Goal: Information Seeking & Learning: Compare options

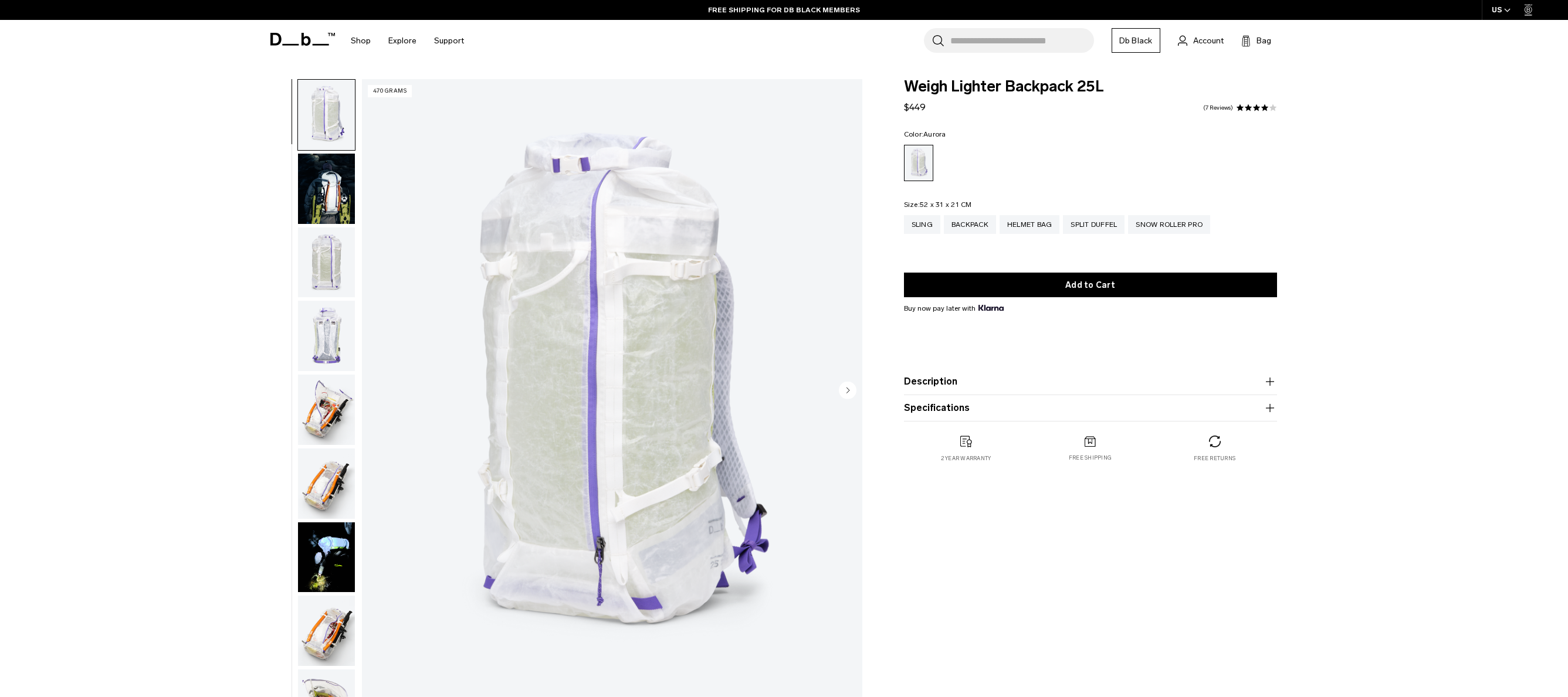
click at [322, 257] on img "button" at bounding box center [326, 263] width 57 height 71
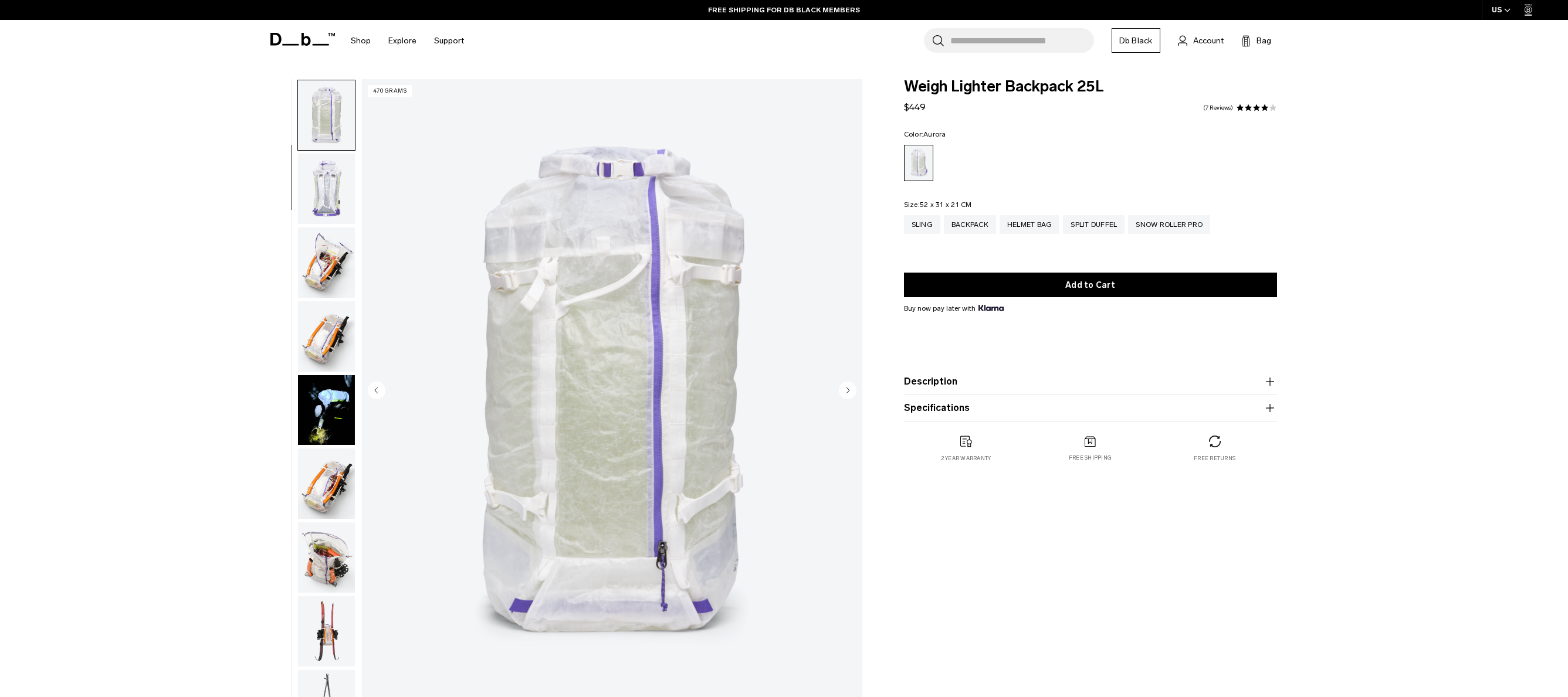
scroll to position [148, 0]
click at [332, 199] on img "button" at bounding box center [326, 188] width 57 height 71
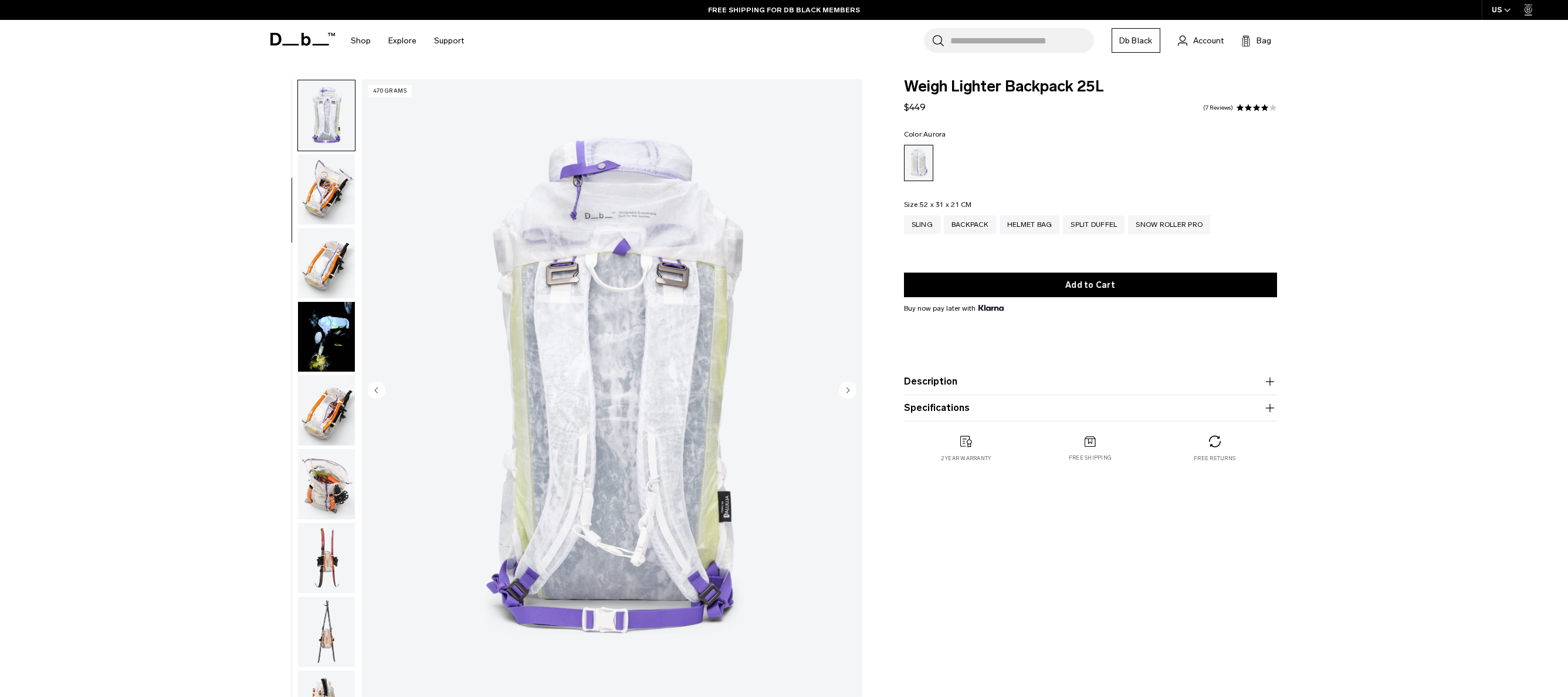
scroll to position [221, 0]
click at [337, 245] on img "button" at bounding box center [326, 263] width 57 height 71
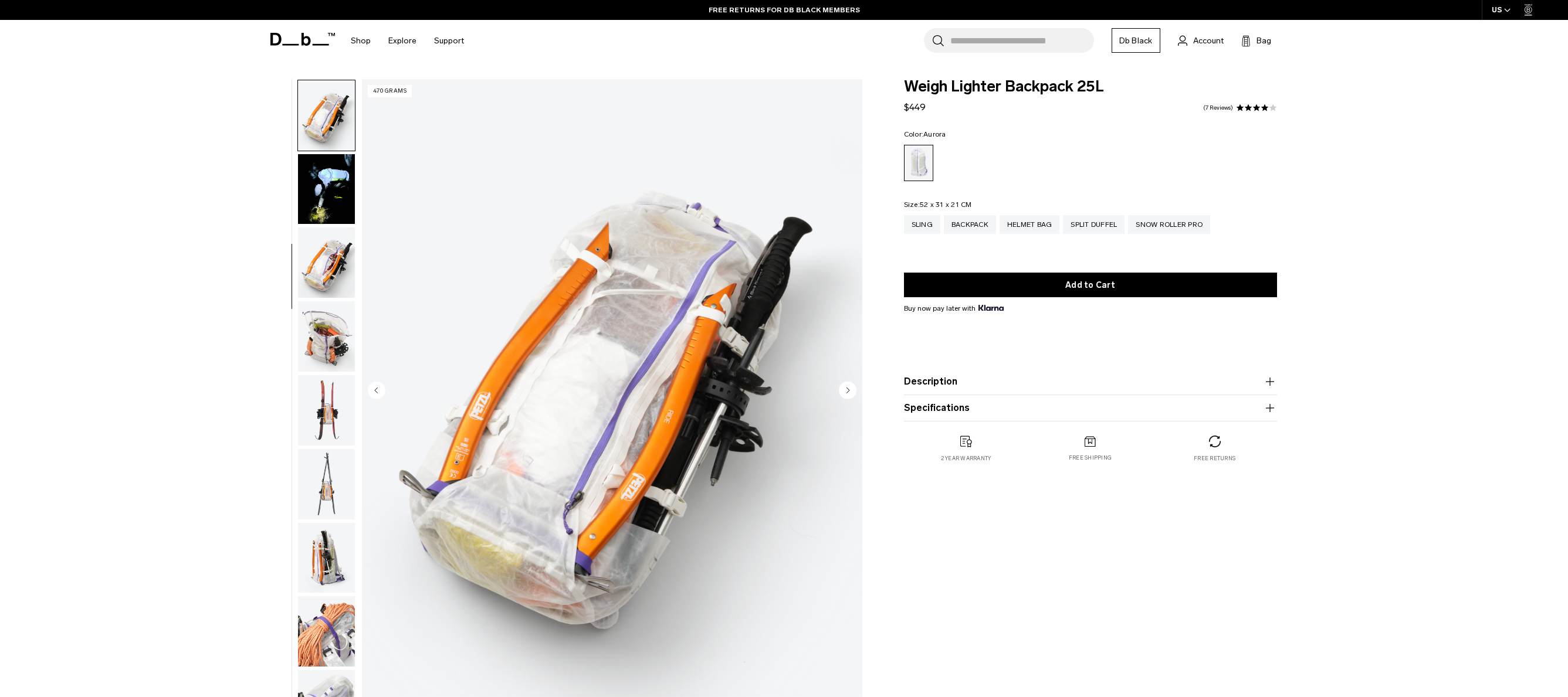
scroll to position [369, 0]
click at [340, 244] on img "button" at bounding box center [326, 262] width 57 height 71
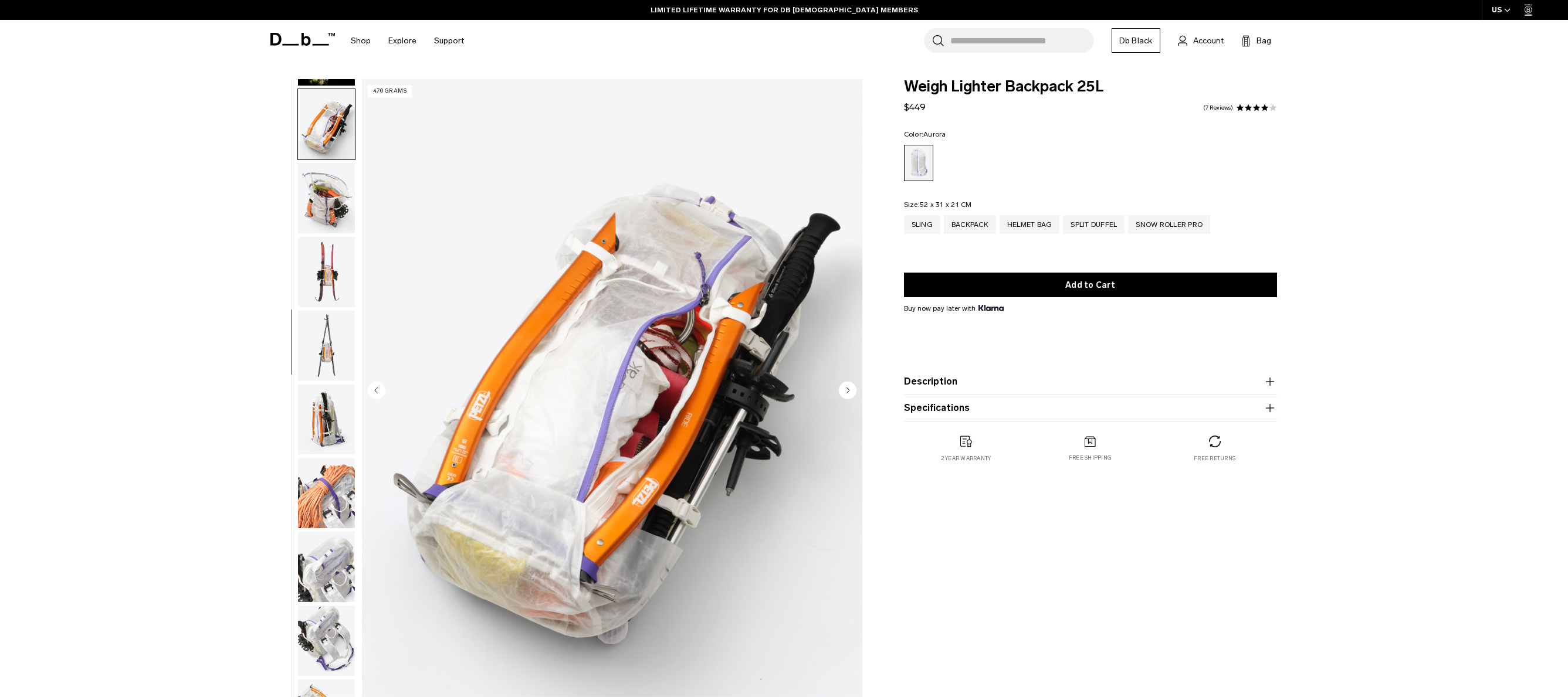
scroll to position [517, 0]
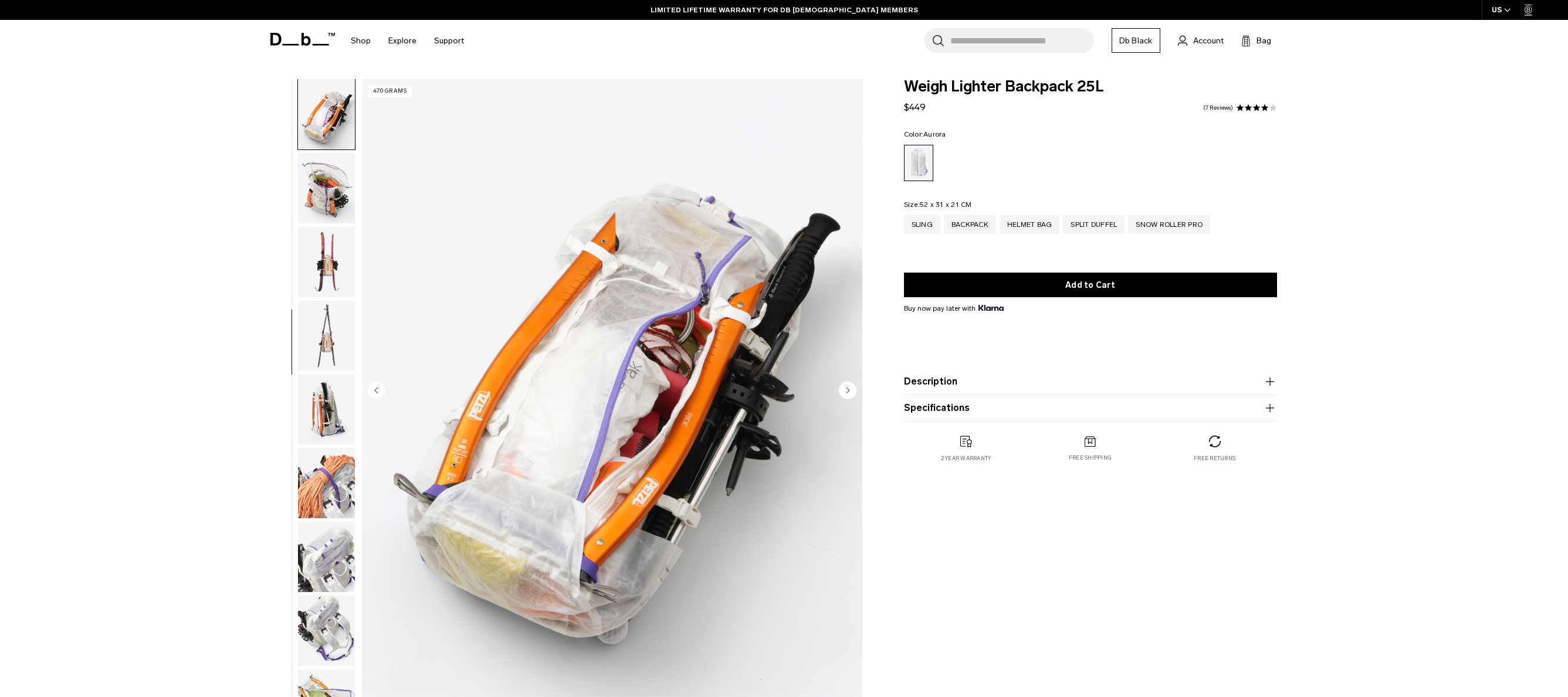
click at [337, 193] on img "button" at bounding box center [326, 188] width 57 height 71
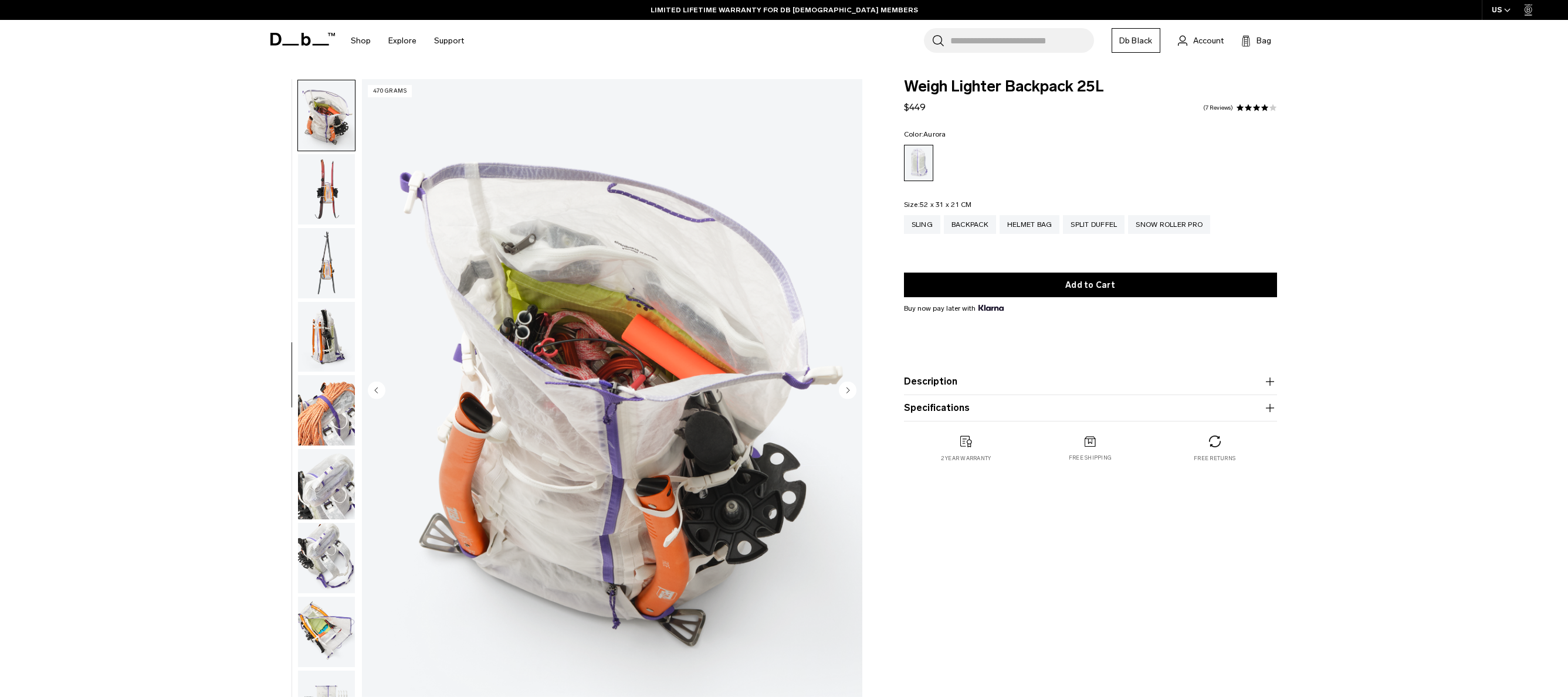
scroll to position [590, 0]
click at [338, 188] on img "button" at bounding box center [326, 189] width 57 height 71
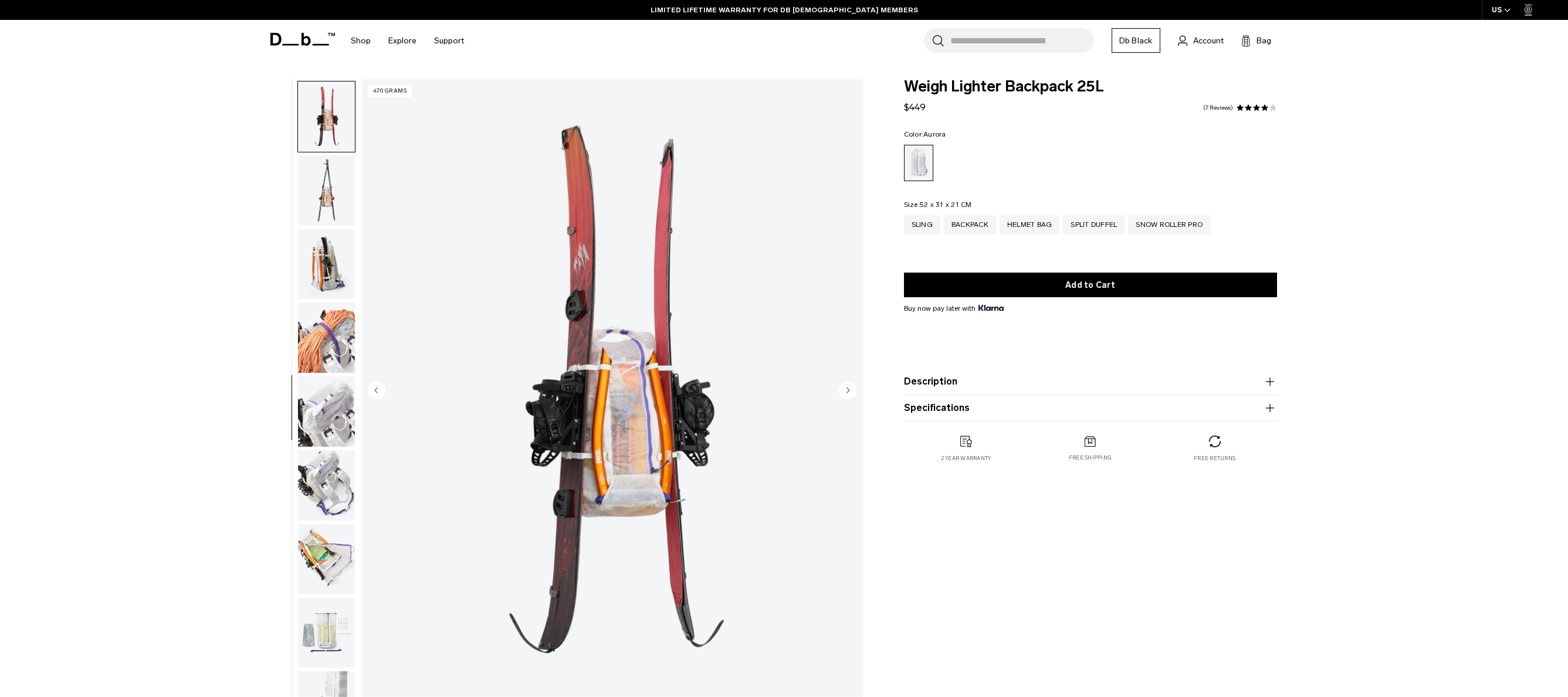
scroll to position [664, 0]
click at [338, 188] on img "button" at bounding box center [326, 189] width 57 height 71
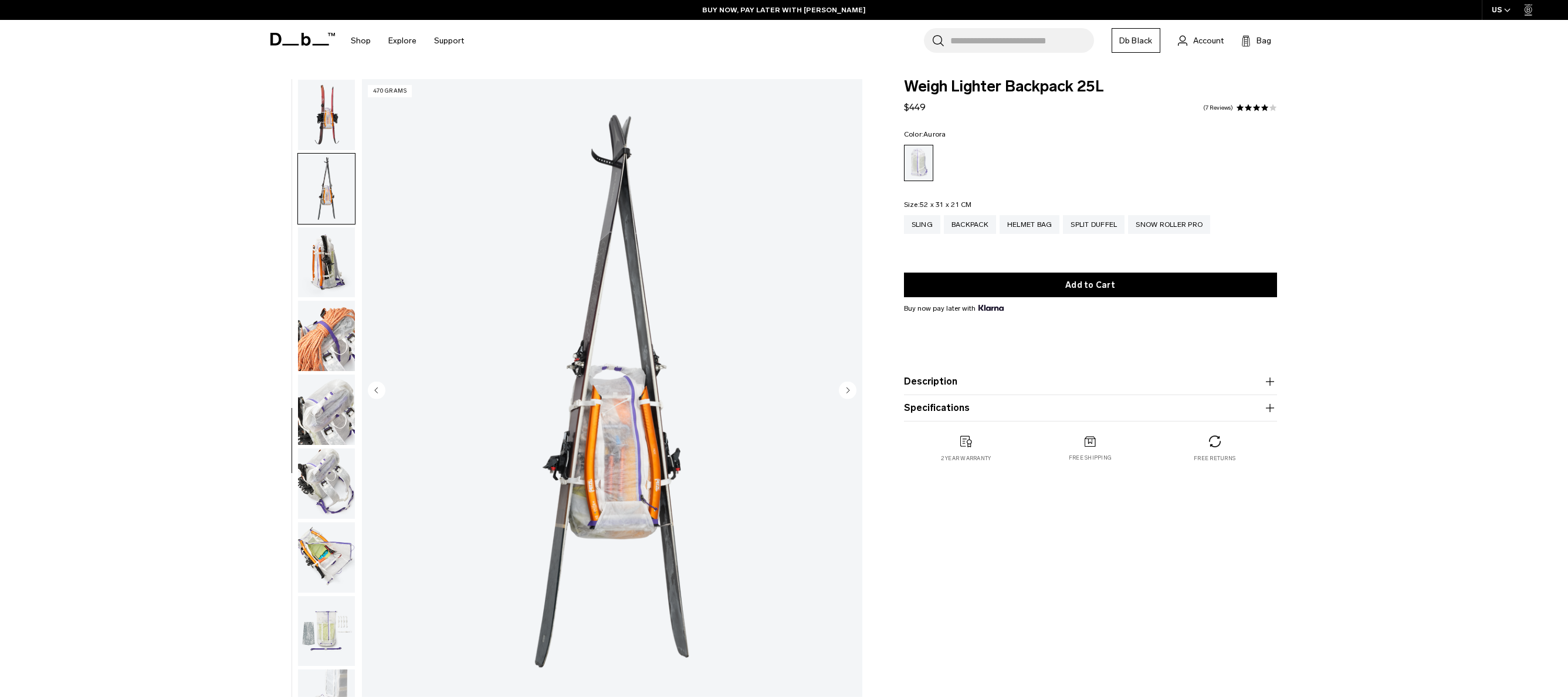
scroll to position [701, 0]
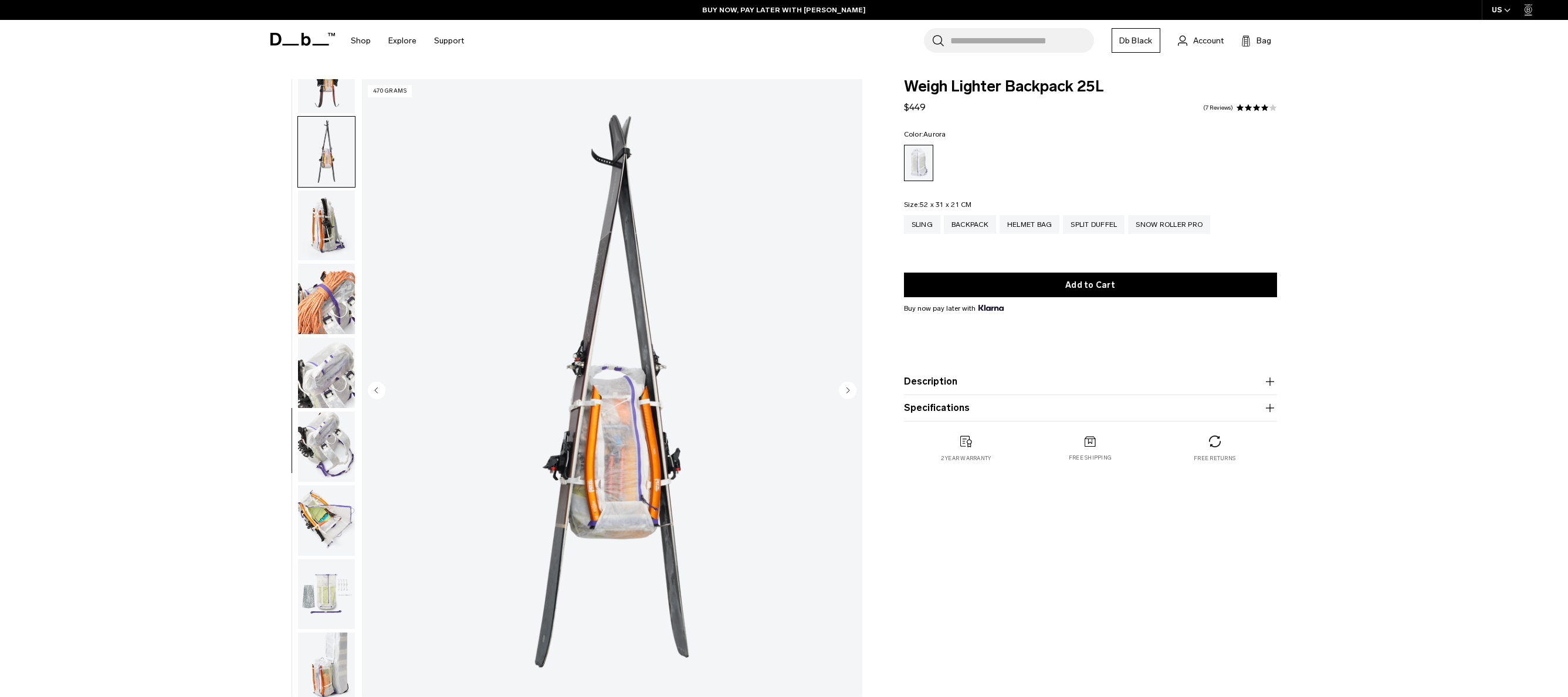
click at [335, 208] on img "button" at bounding box center [326, 226] width 57 height 71
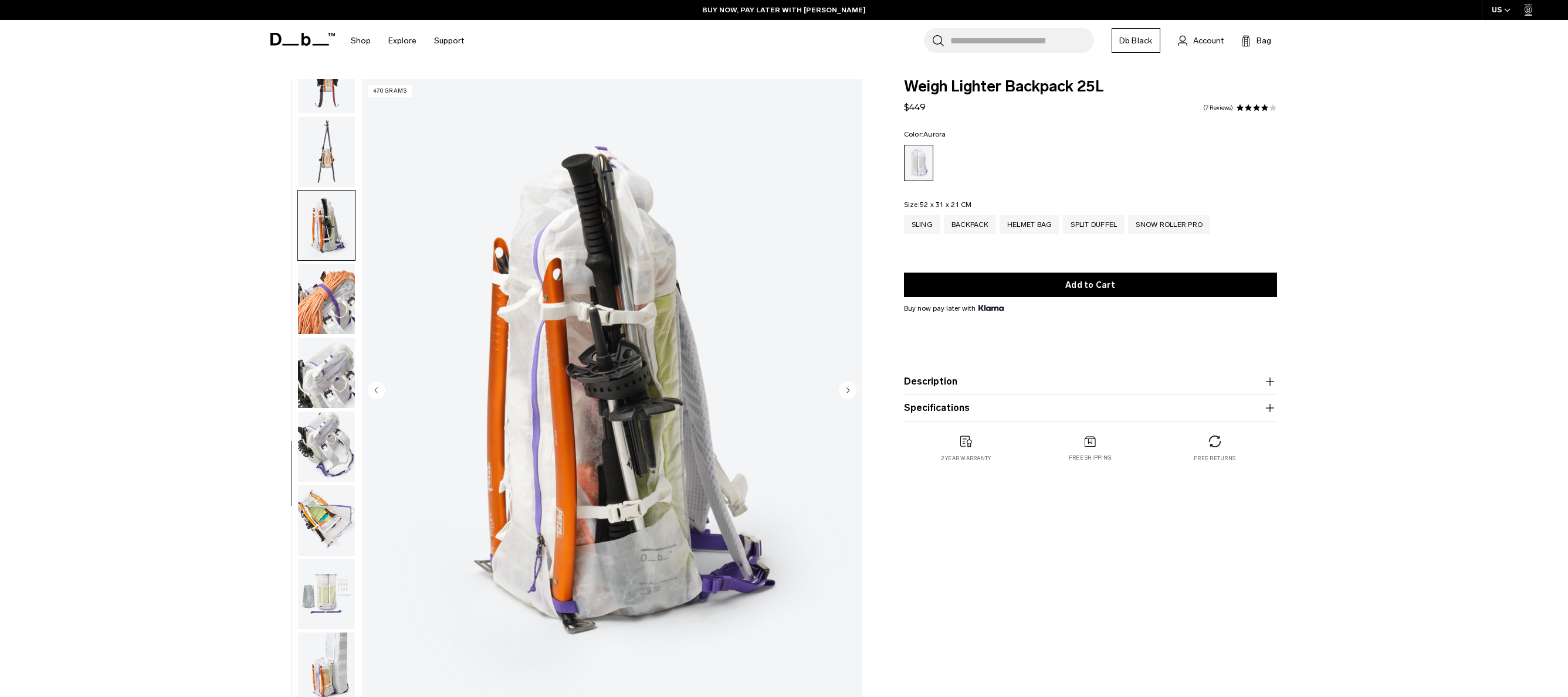
click at [326, 288] on img "button" at bounding box center [326, 299] width 57 height 71
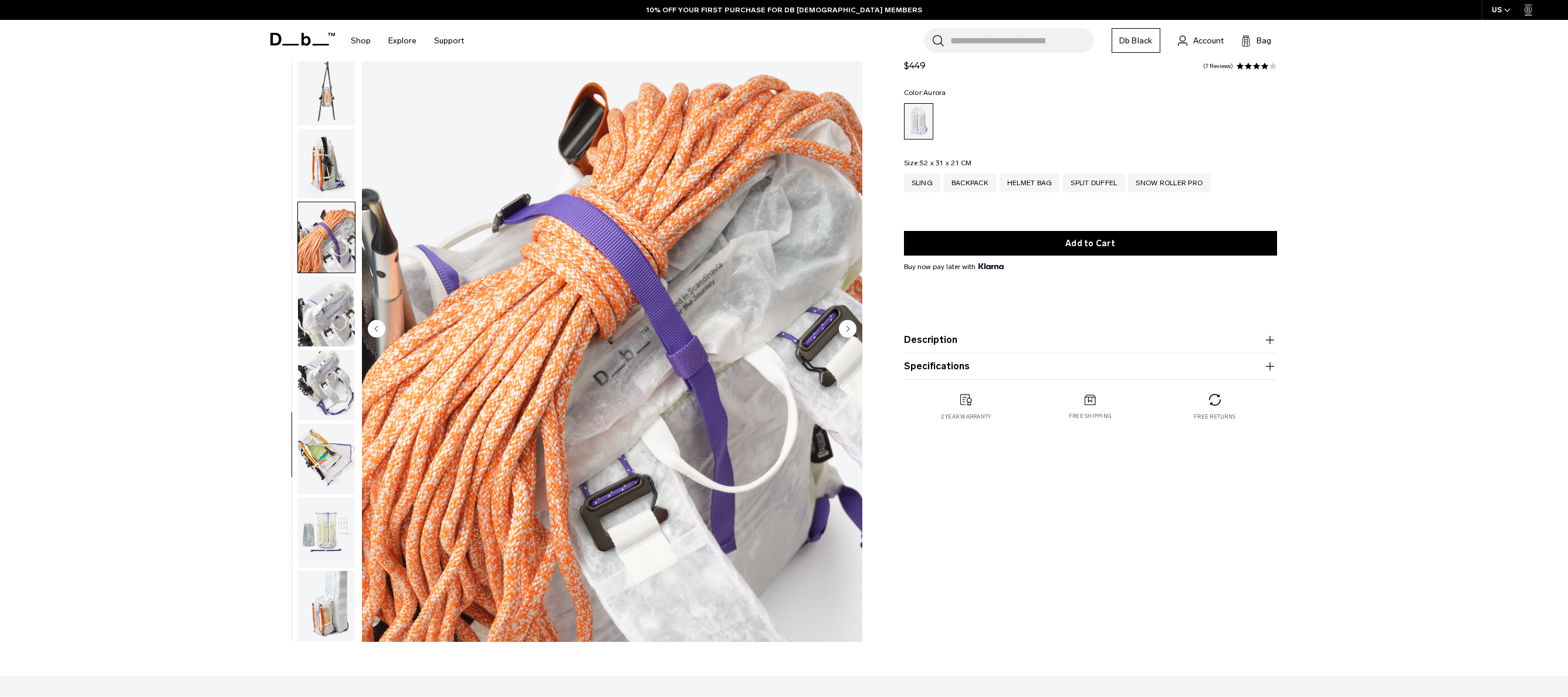
scroll to position [61, 0]
click at [330, 302] on img "button" at bounding box center [326, 312] width 57 height 71
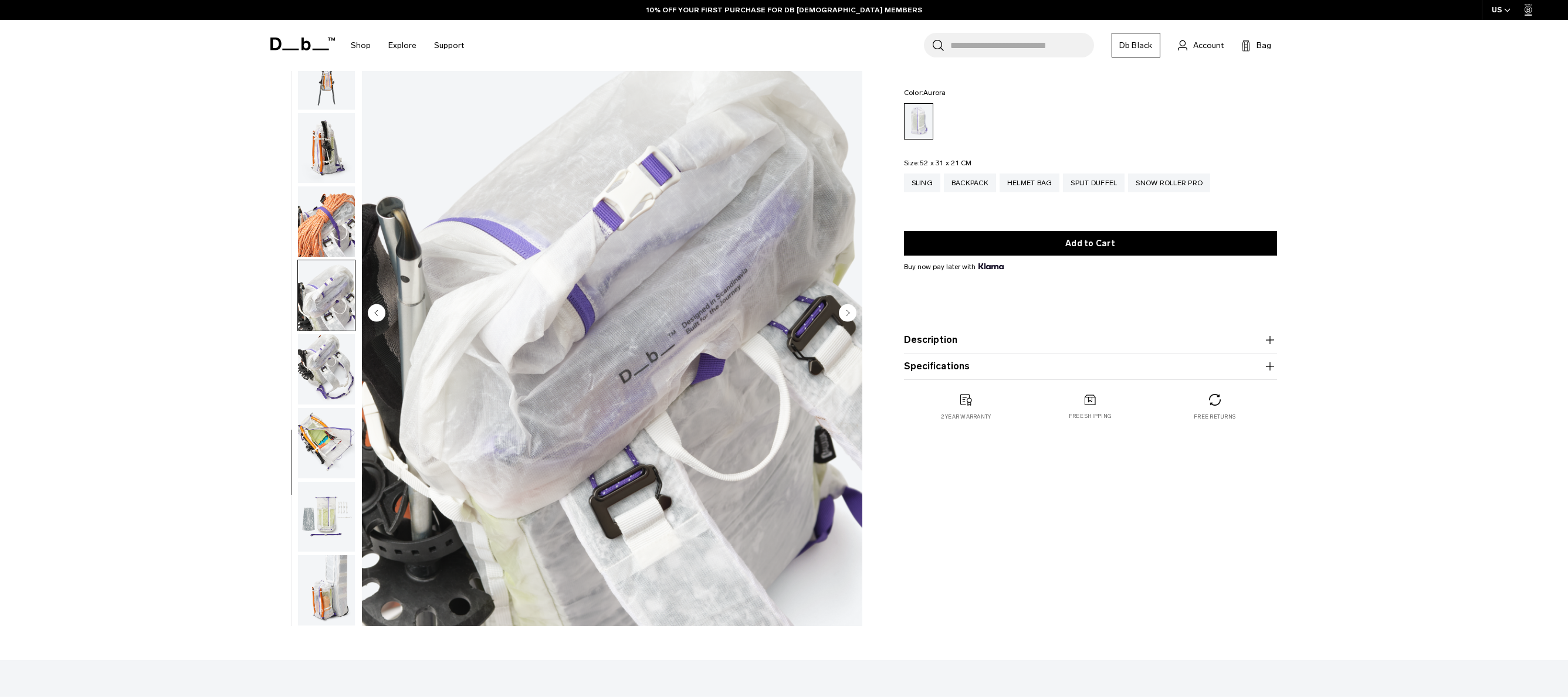
scroll to position [107, 0]
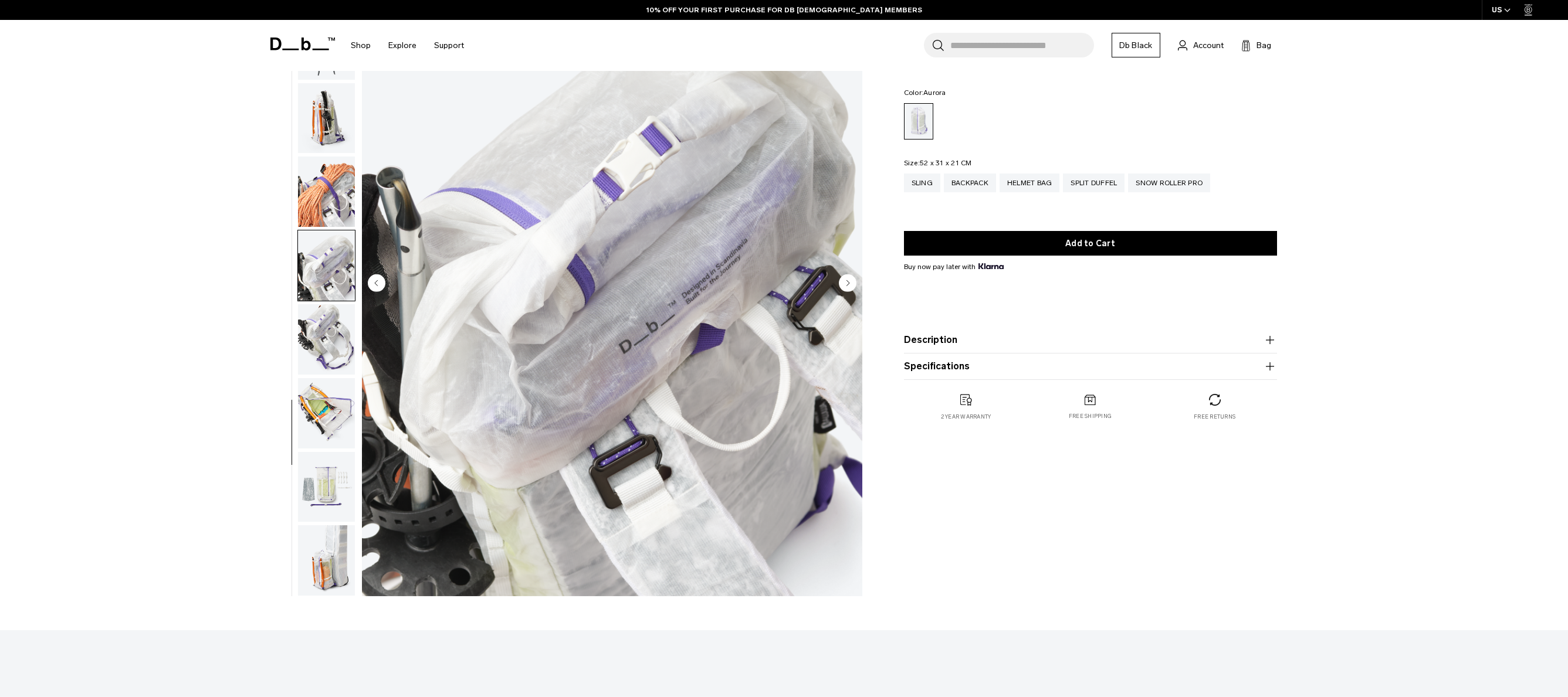
click at [327, 350] on img "button" at bounding box center [326, 339] width 57 height 71
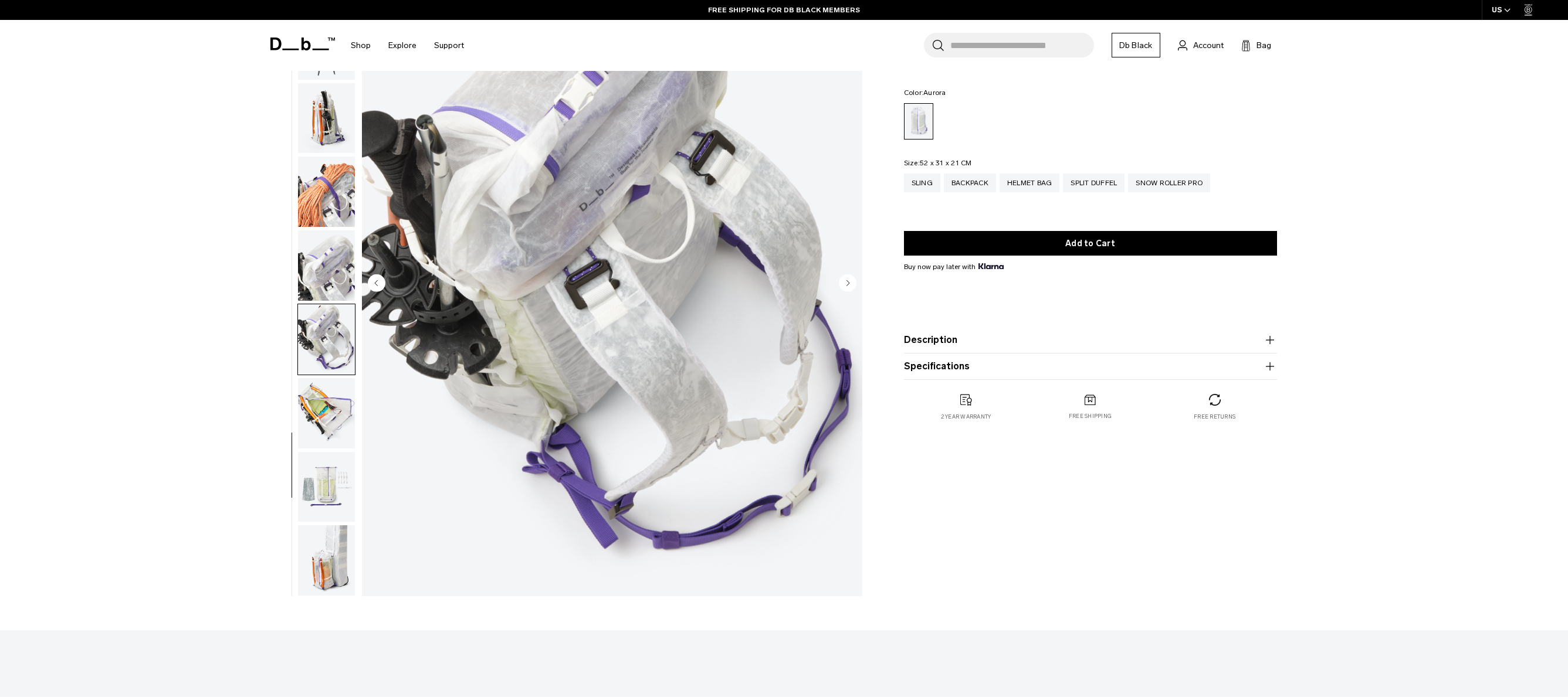
click at [332, 409] on img "button" at bounding box center [326, 413] width 57 height 71
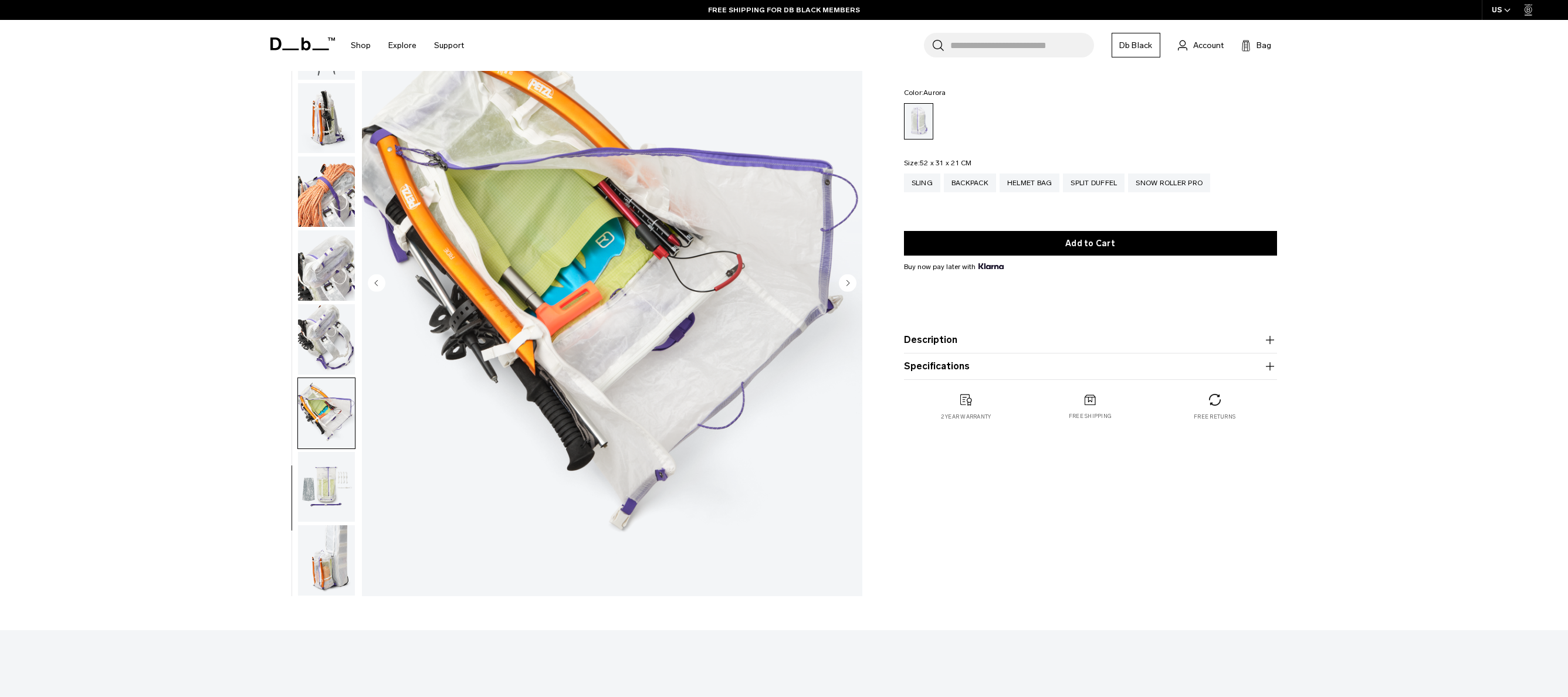
click at [324, 471] on img "button" at bounding box center [326, 487] width 57 height 71
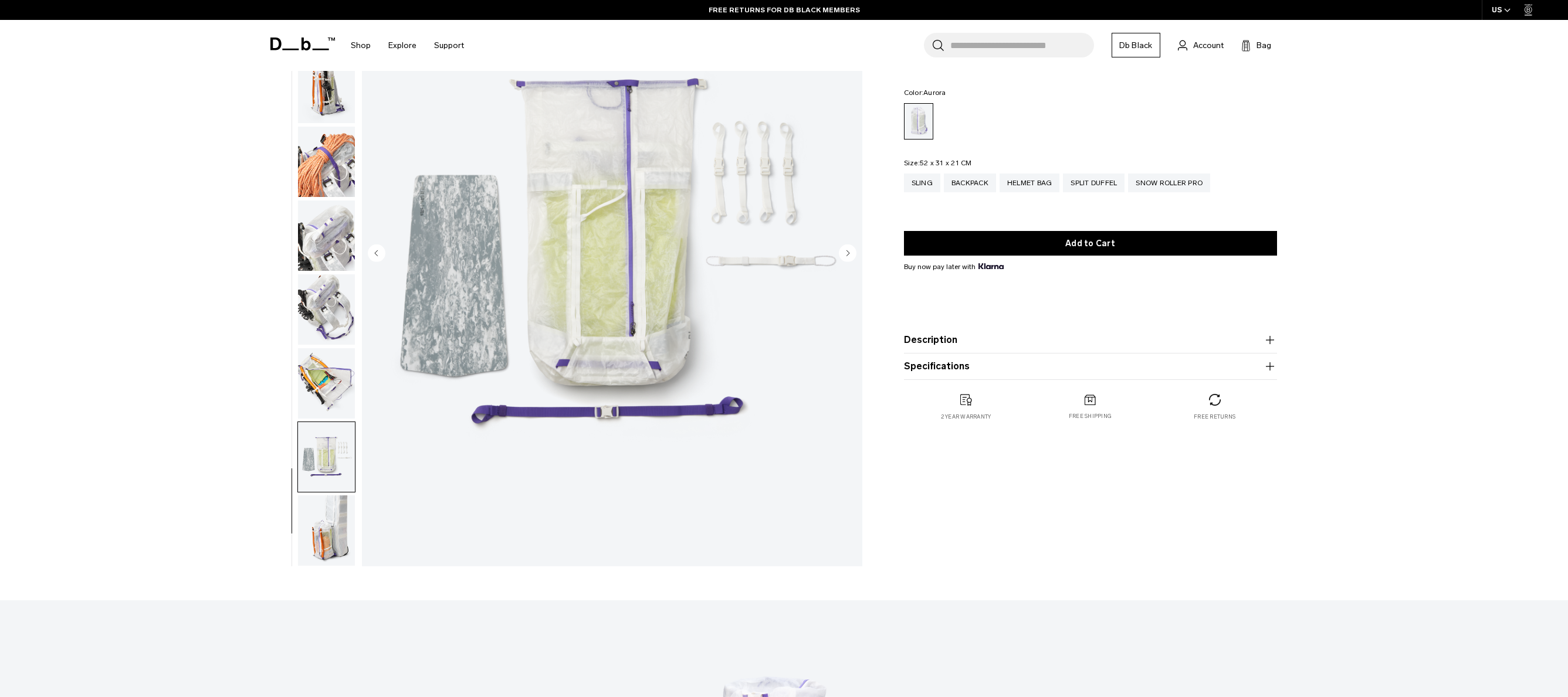
scroll to position [138, 0]
click at [329, 517] on img "button" at bounding box center [326, 529] width 57 height 71
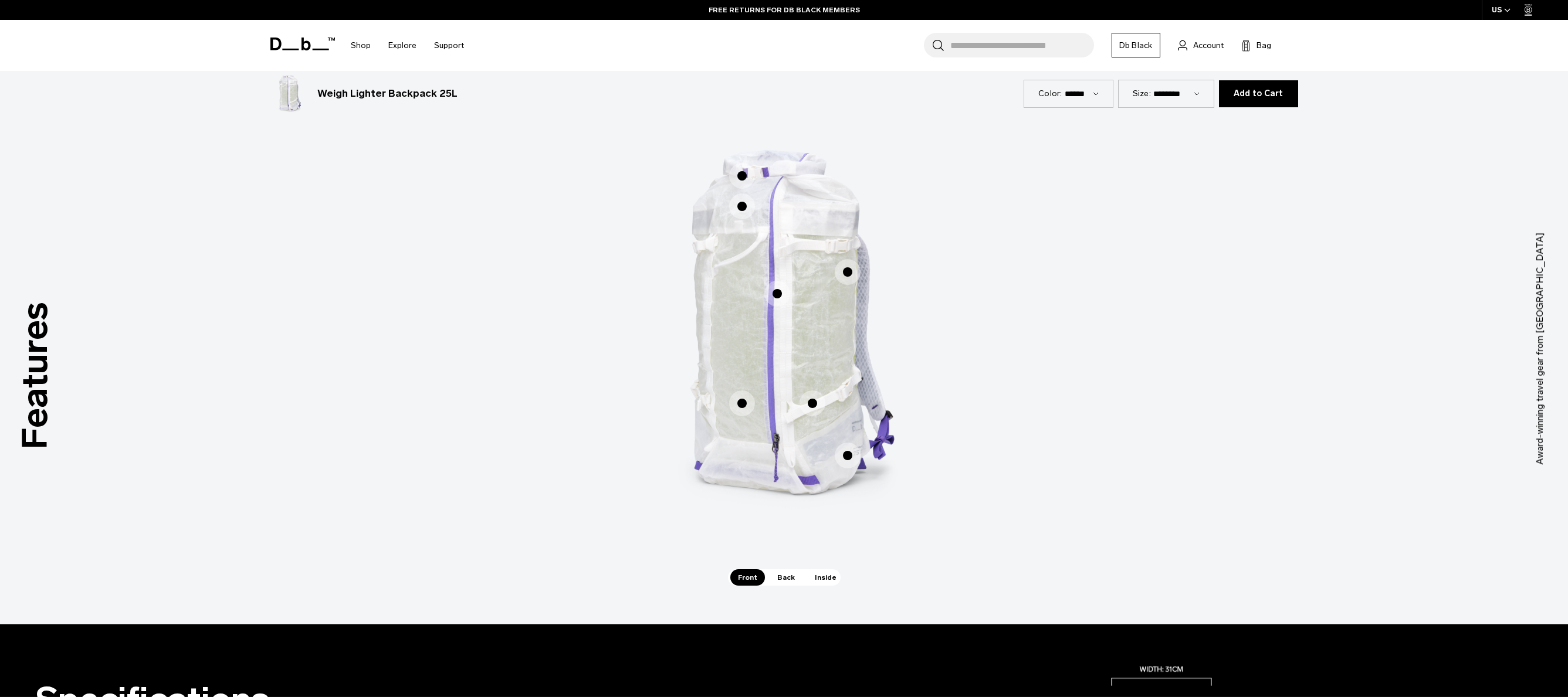
scroll to position [663, 0]
click at [824, 579] on span "Inside" at bounding box center [825, 578] width 37 height 16
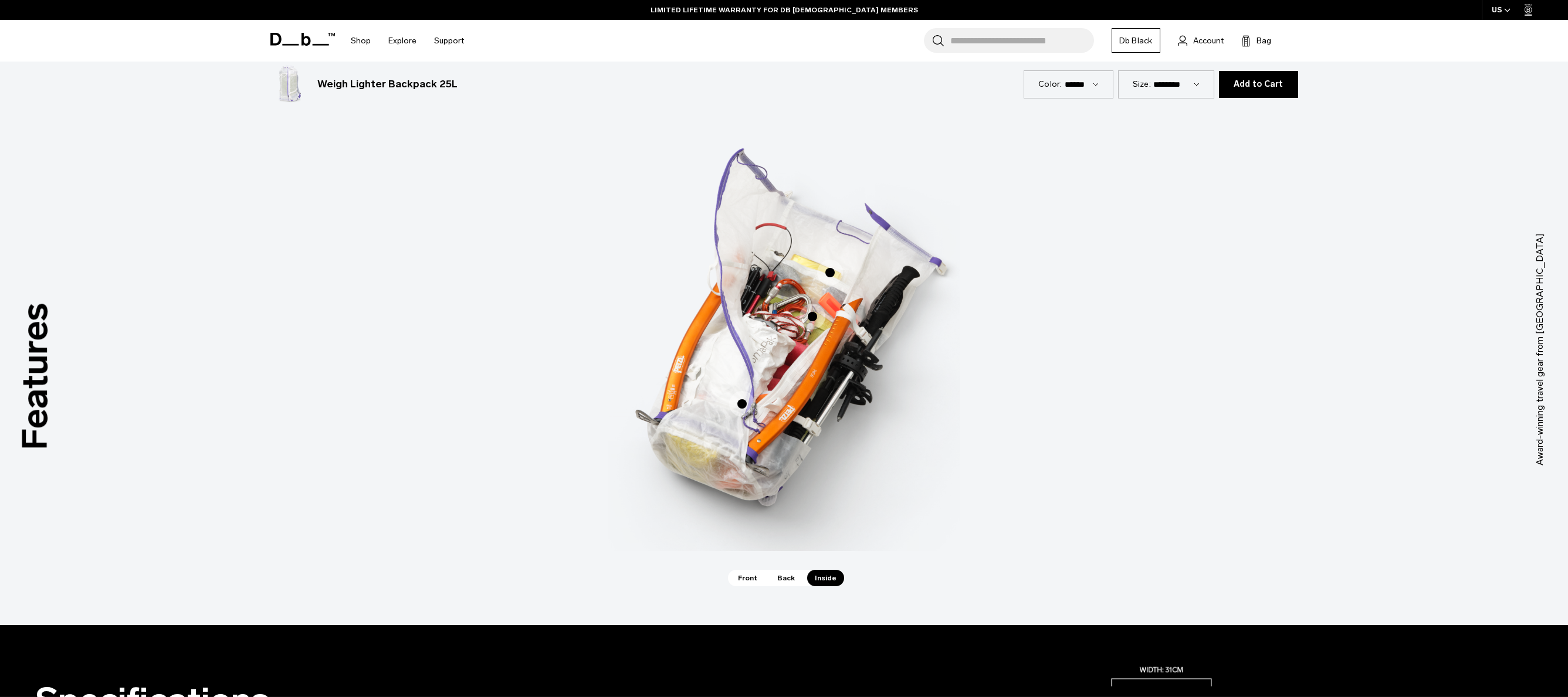
click at [786, 579] on span "Back" at bounding box center [786, 578] width 33 height 16
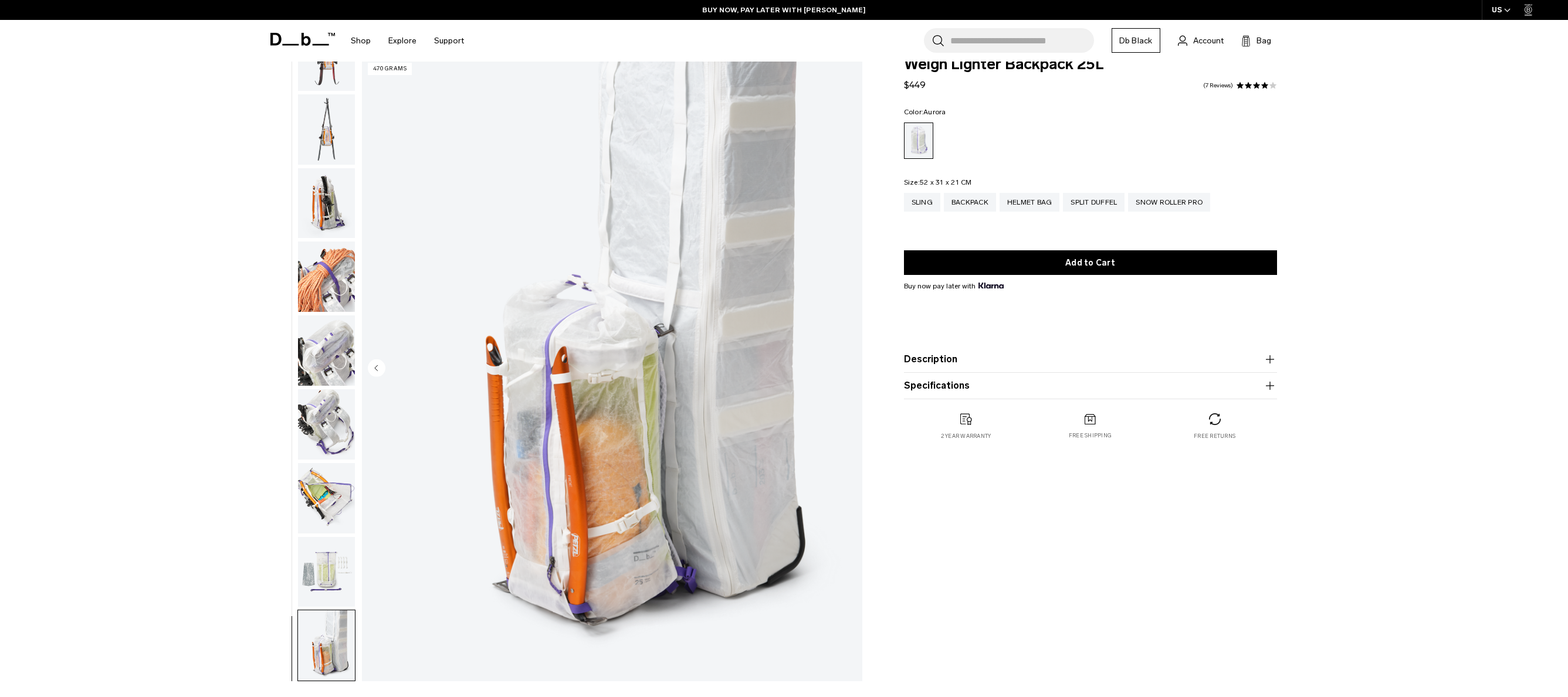
scroll to position [0, 0]
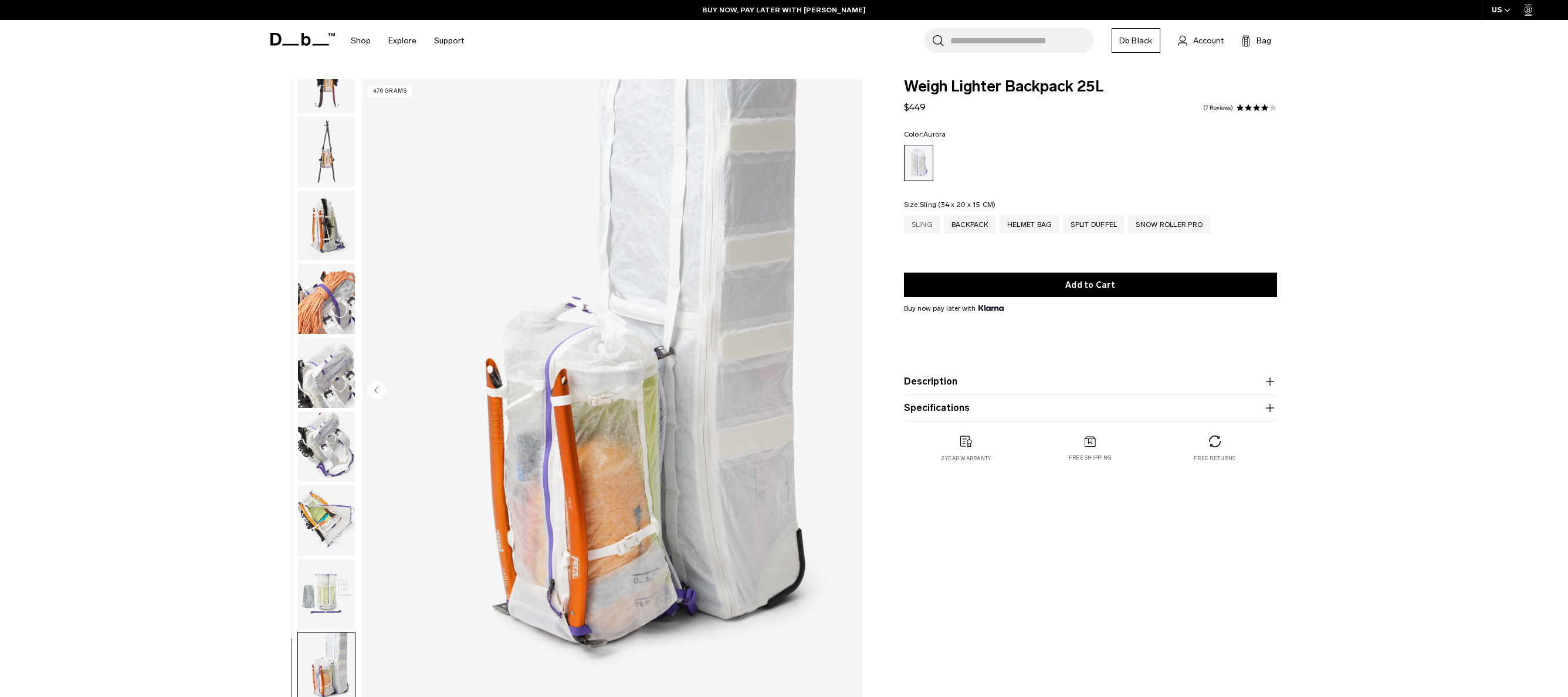
click at [926, 220] on div "Sling" at bounding box center [923, 224] width 36 height 19
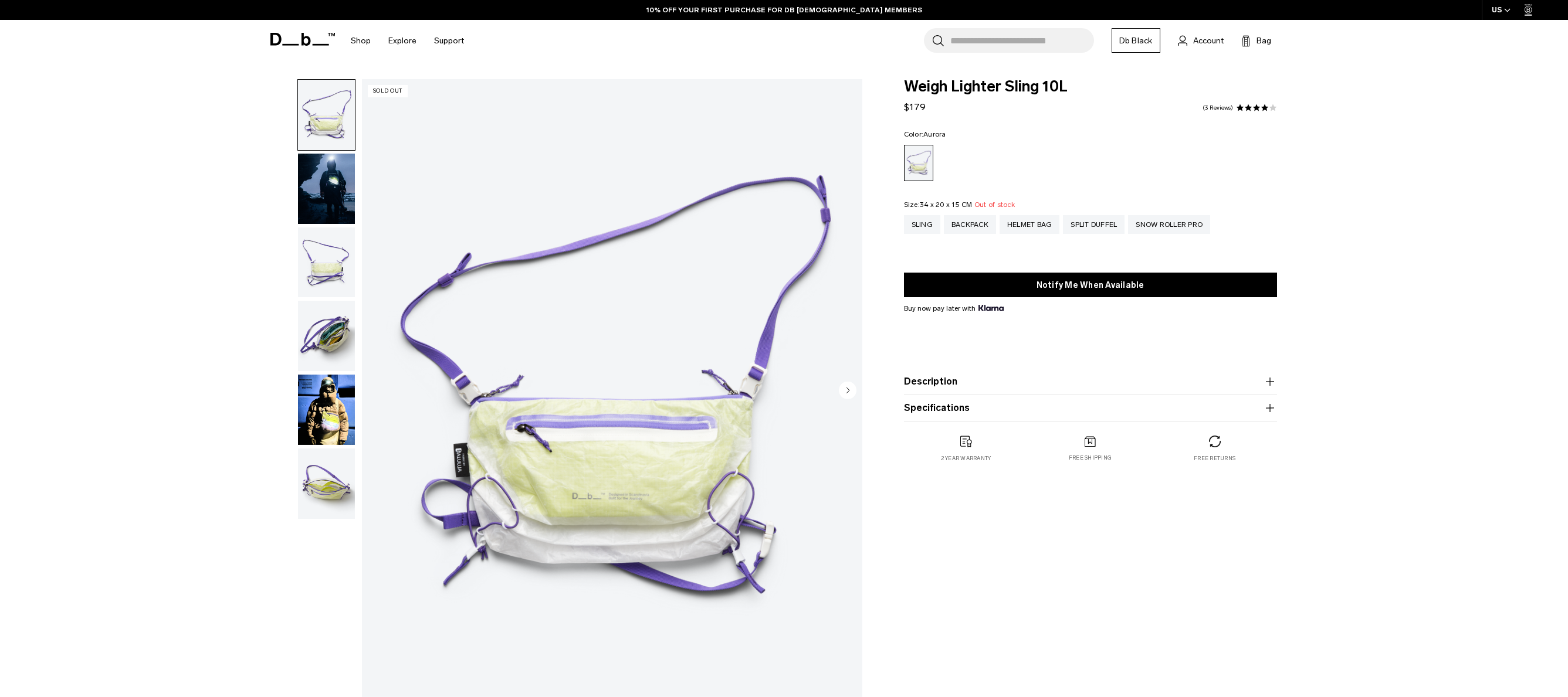
click at [854, 388] on circle "Next slide" at bounding box center [847, 390] width 18 height 18
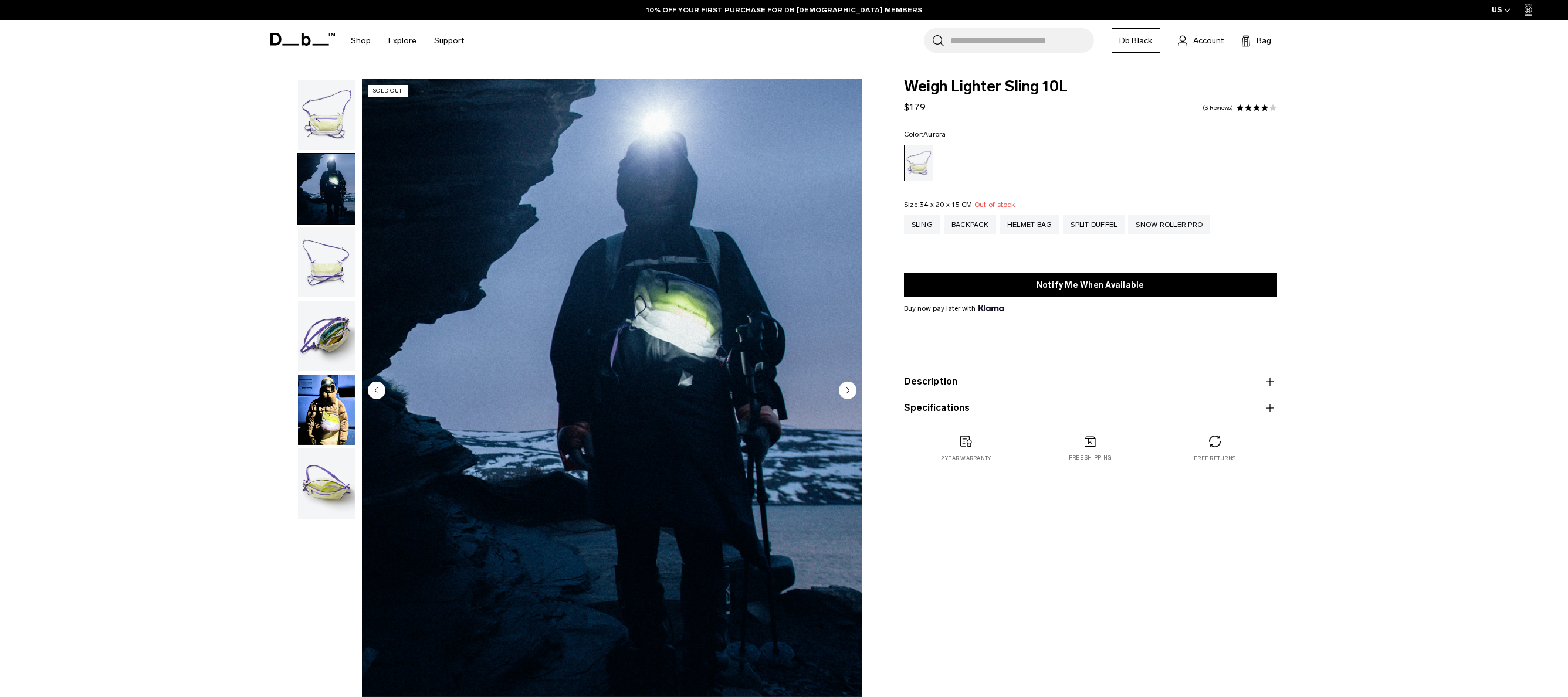
click at [852, 388] on circle "Next slide" at bounding box center [847, 390] width 18 height 18
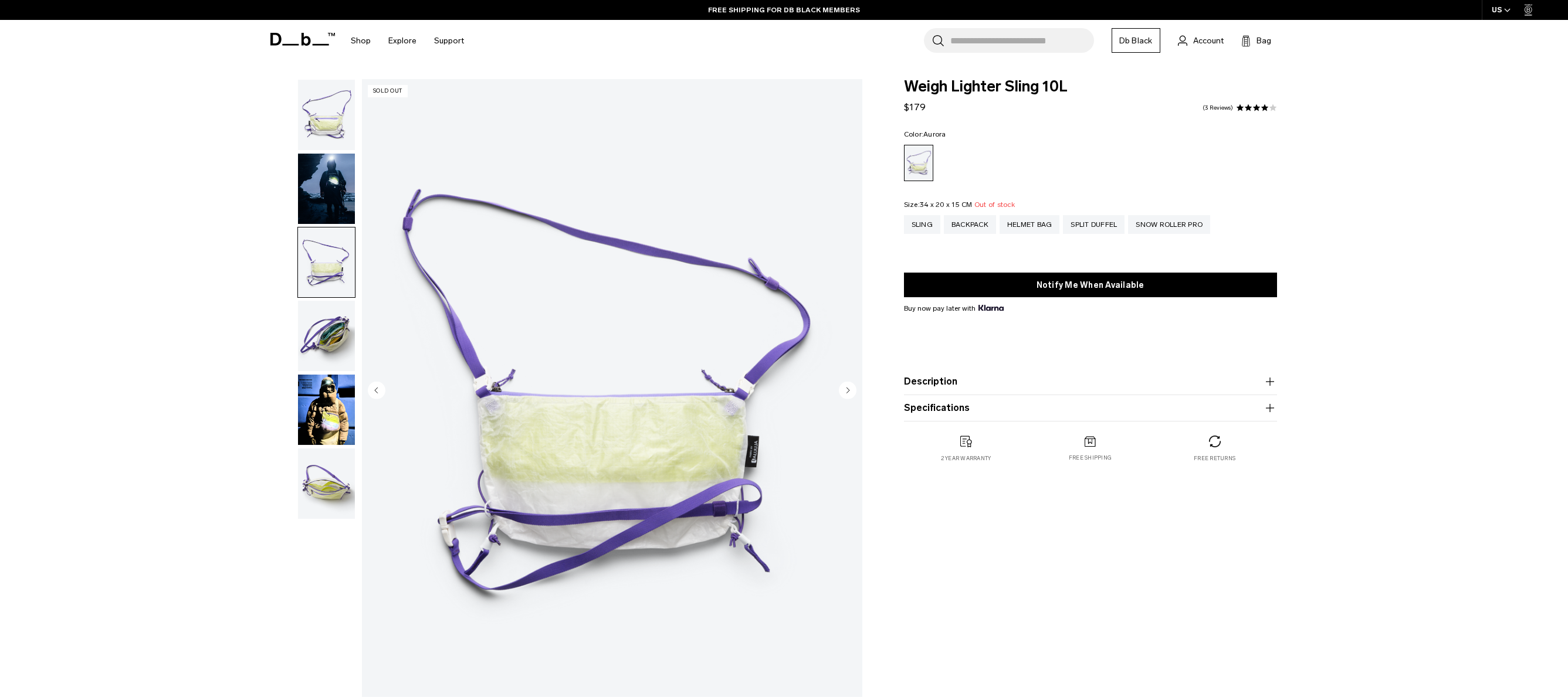
click at [852, 388] on circle "Next slide" at bounding box center [847, 390] width 18 height 18
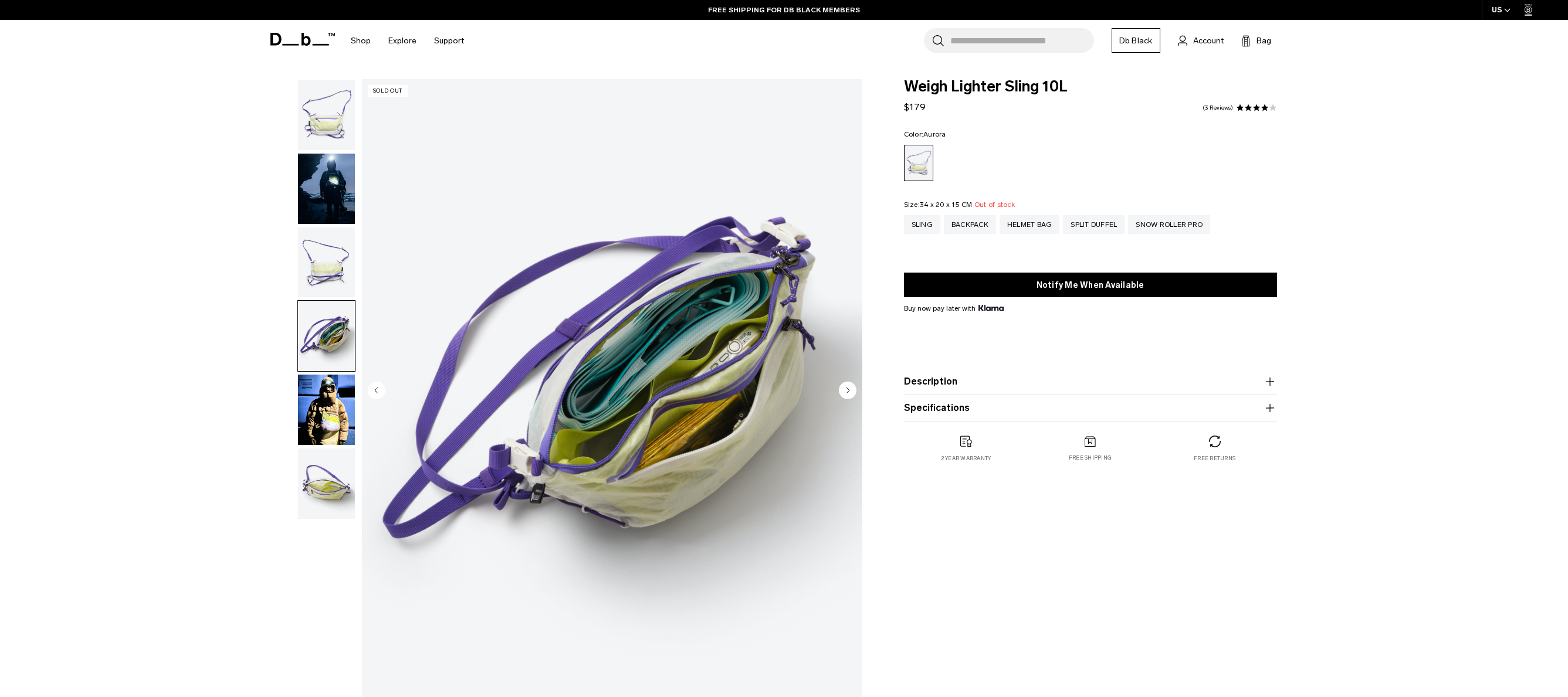
click at [852, 388] on circle "Next slide" at bounding box center [847, 390] width 18 height 18
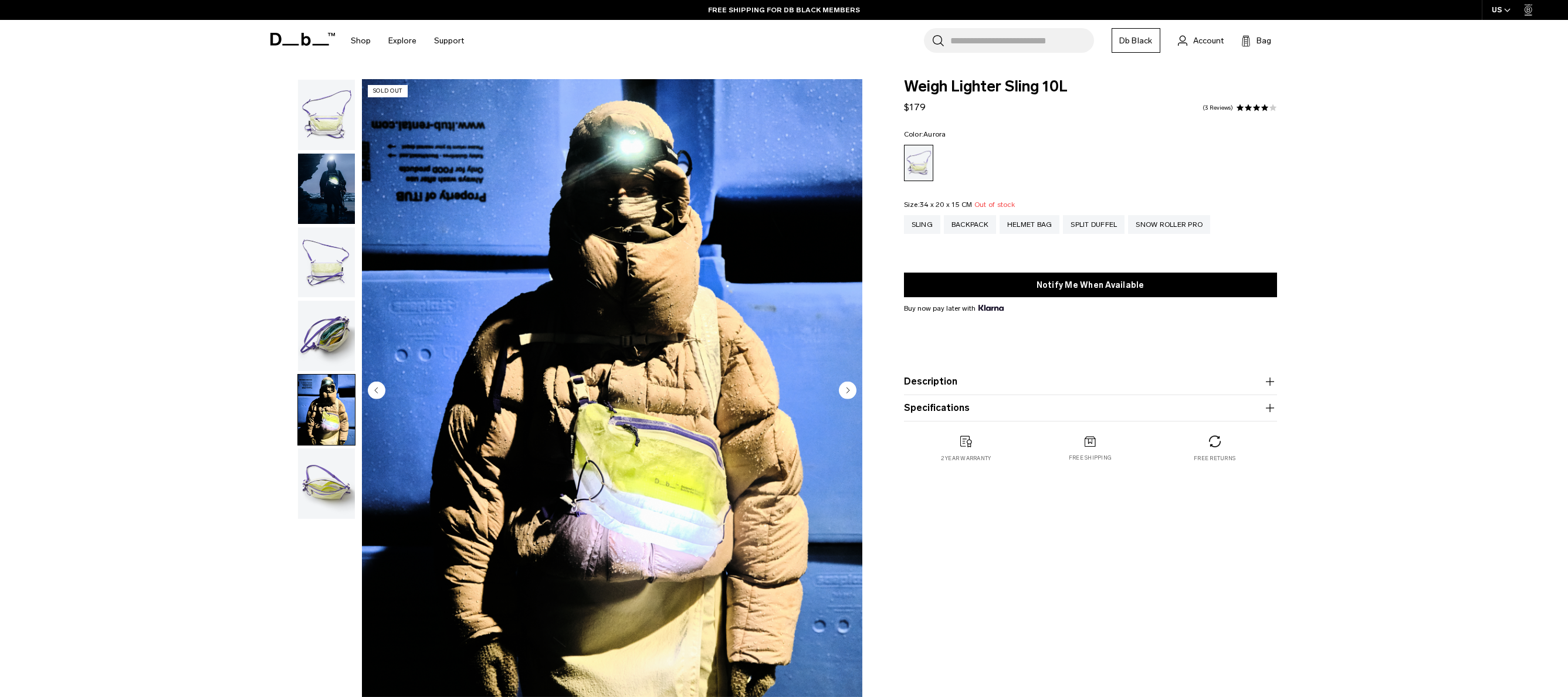
click at [852, 388] on circle "Next slide" at bounding box center [847, 390] width 18 height 18
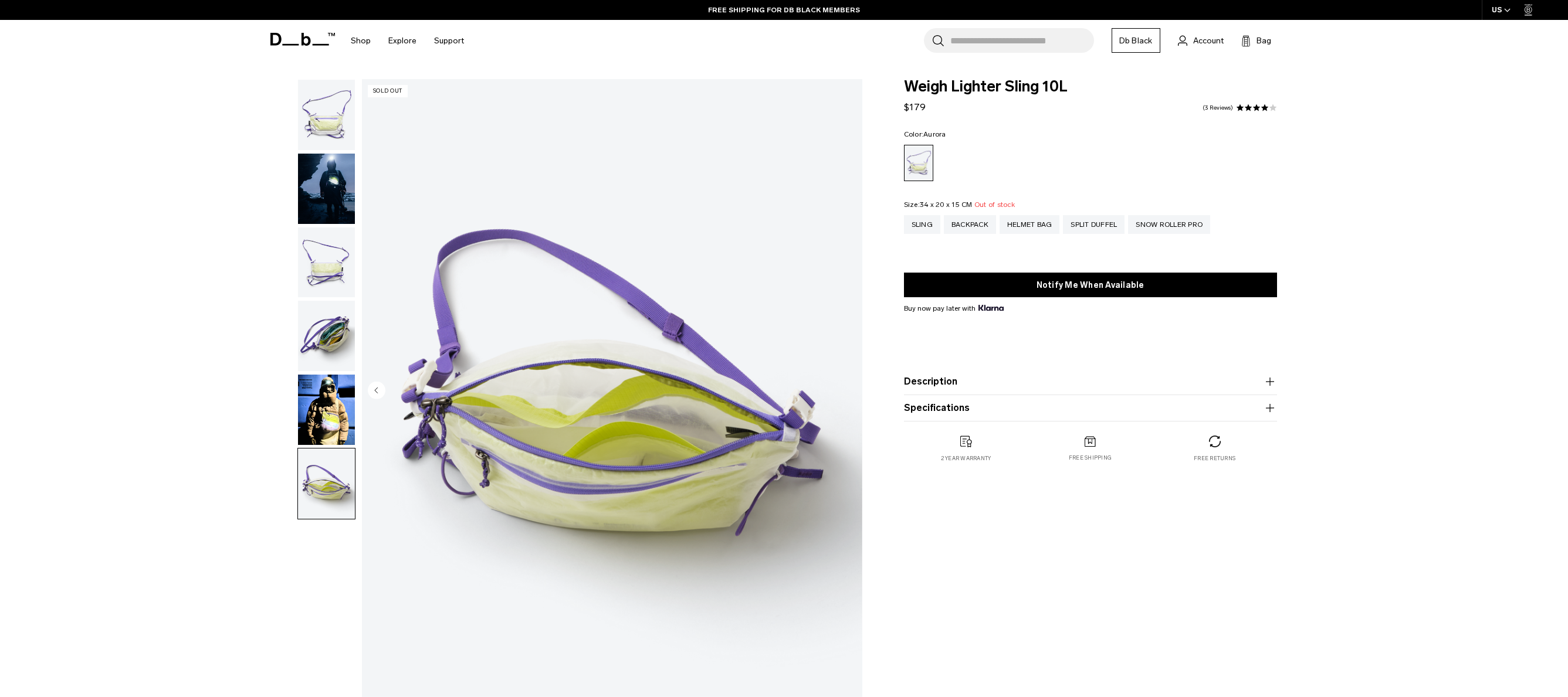
click at [852, 388] on img "6 / 6" at bounding box center [612, 391] width 500 height 624
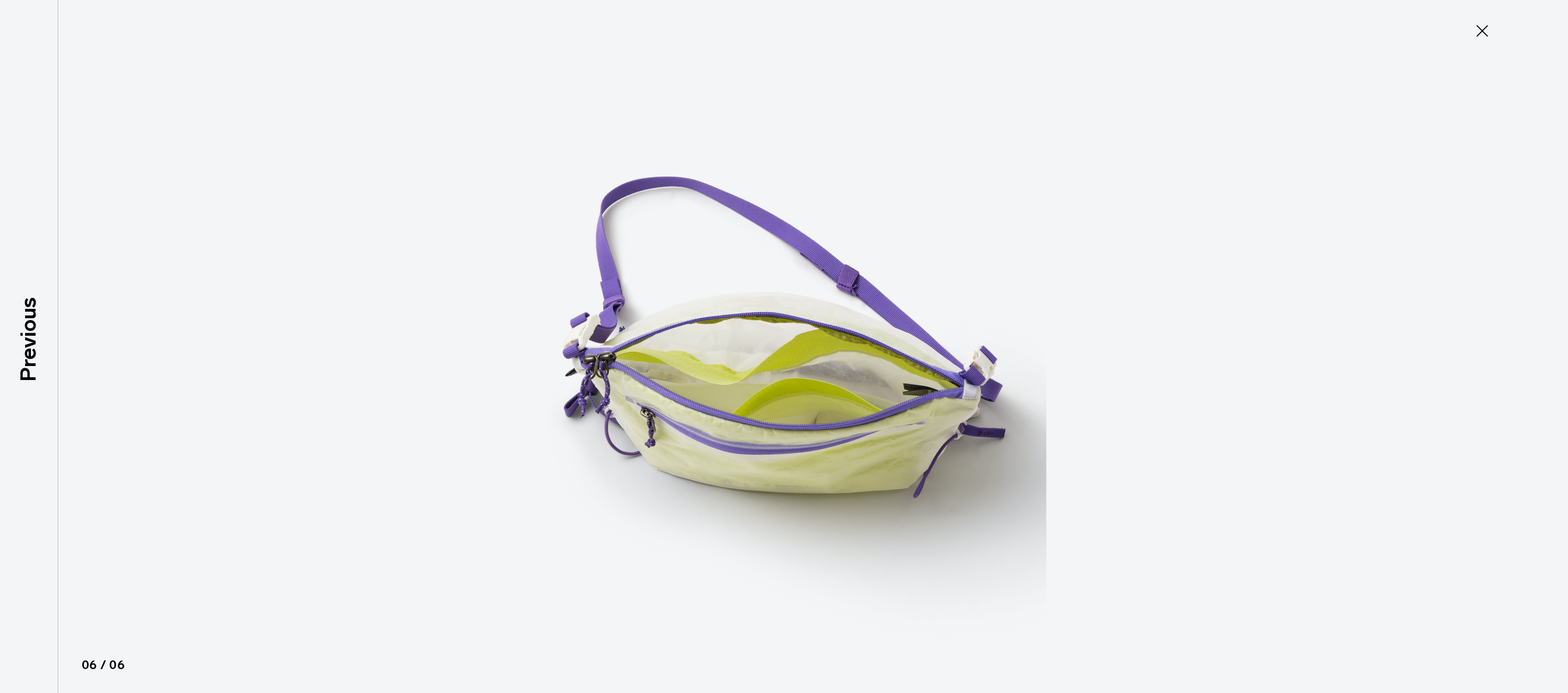
click at [848, 386] on img at bounding box center [784, 346] width 525 height 693
click at [1120, 407] on div at bounding box center [784, 346] width 1568 height 693
click at [1480, 25] on icon at bounding box center [1482, 30] width 19 height 19
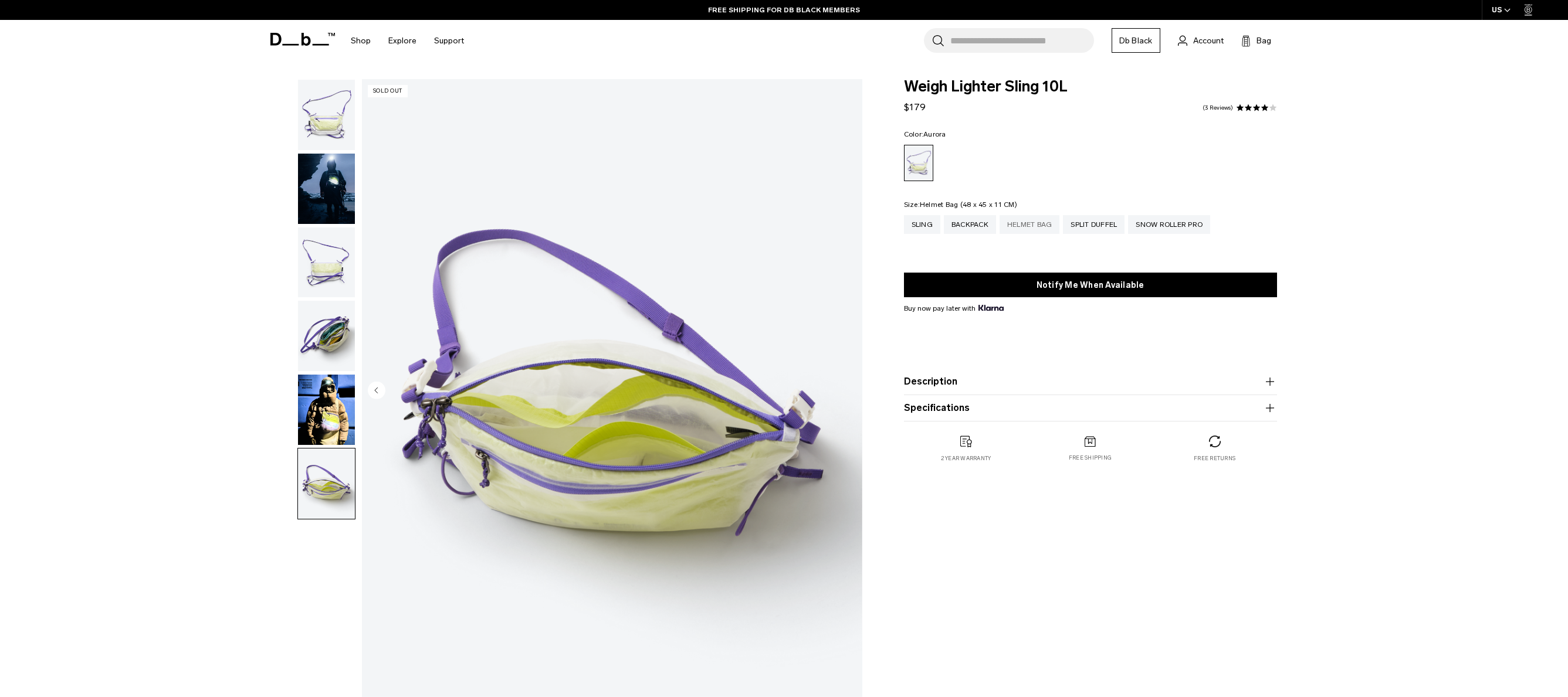
click at [1028, 230] on div "Helmet Bag" at bounding box center [1030, 224] width 60 height 19
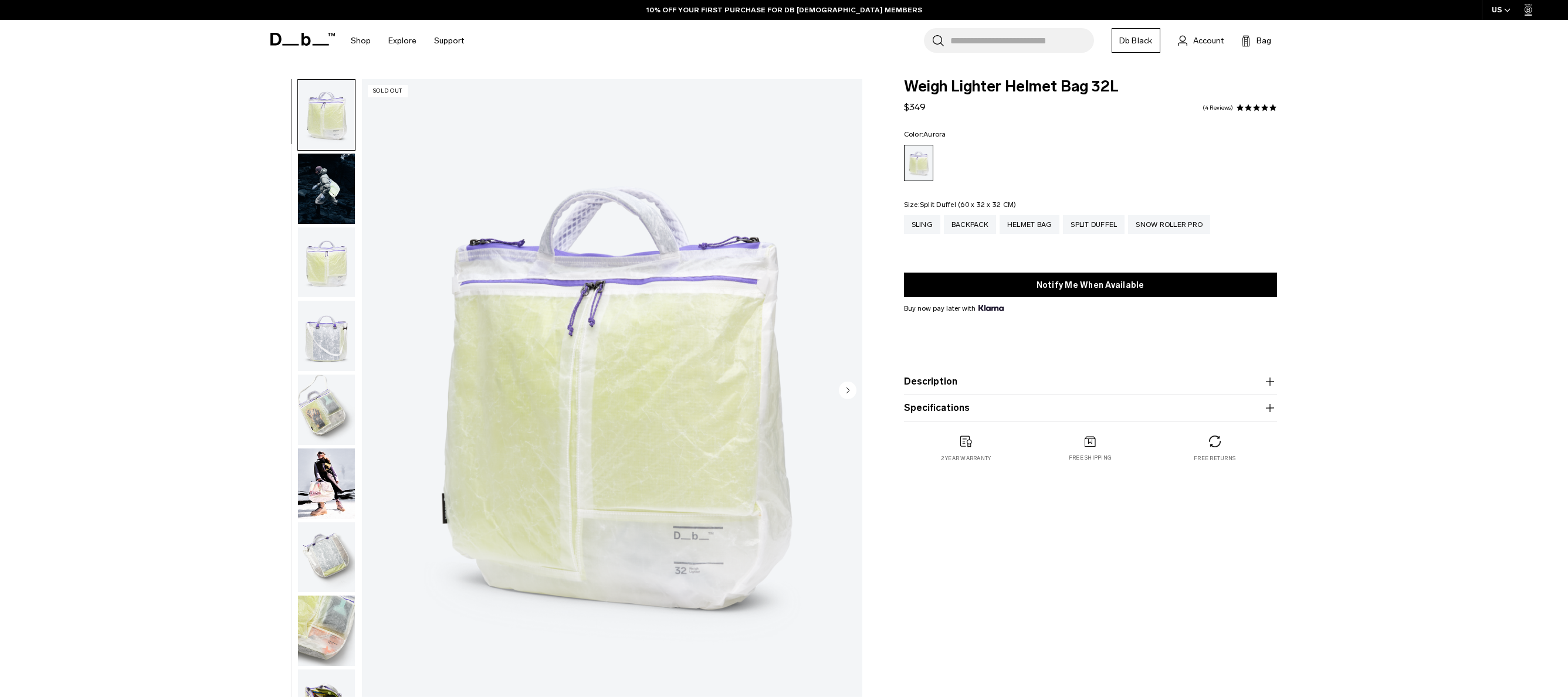
click at [1113, 220] on div "Split Duffel" at bounding box center [1094, 224] width 62 height 19
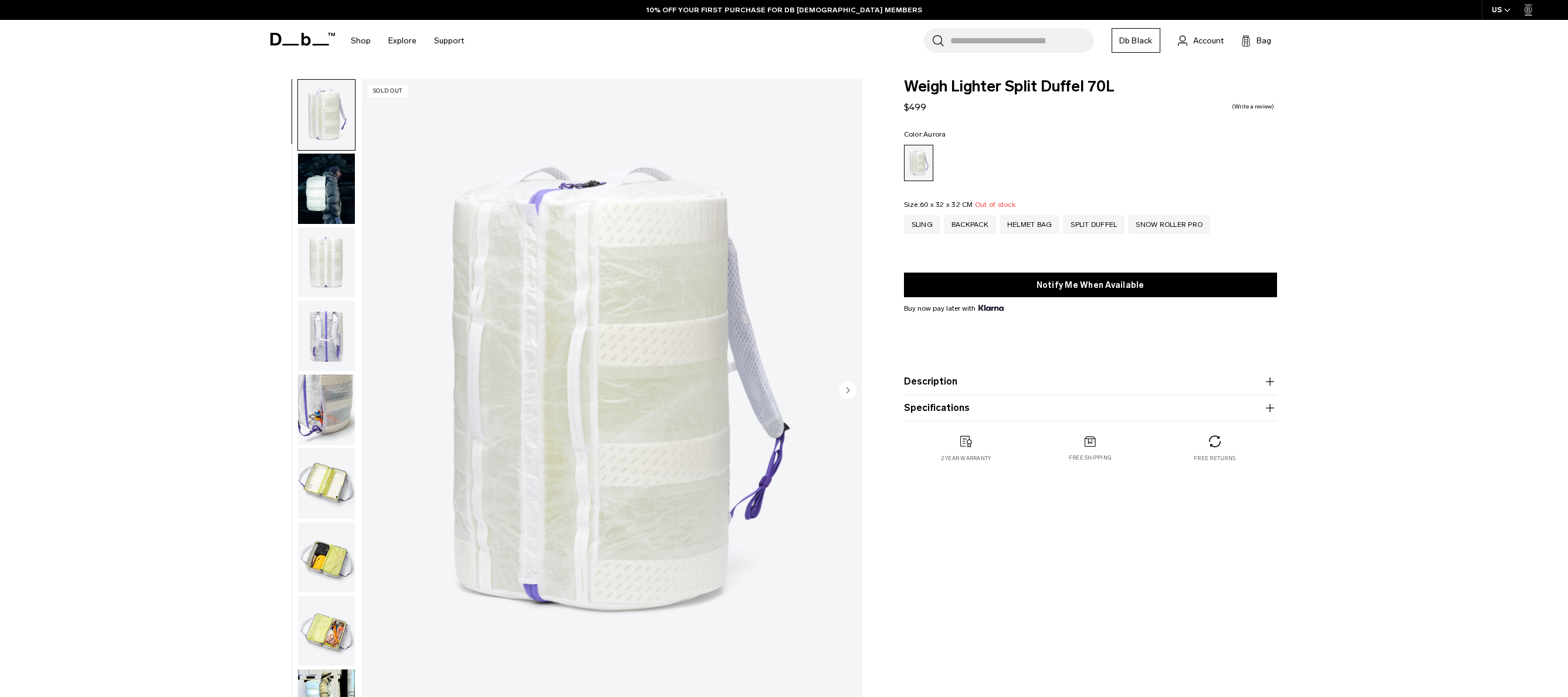
click at [328, 187] on img "button" at bounding box center [326, 189] width 57 height 71
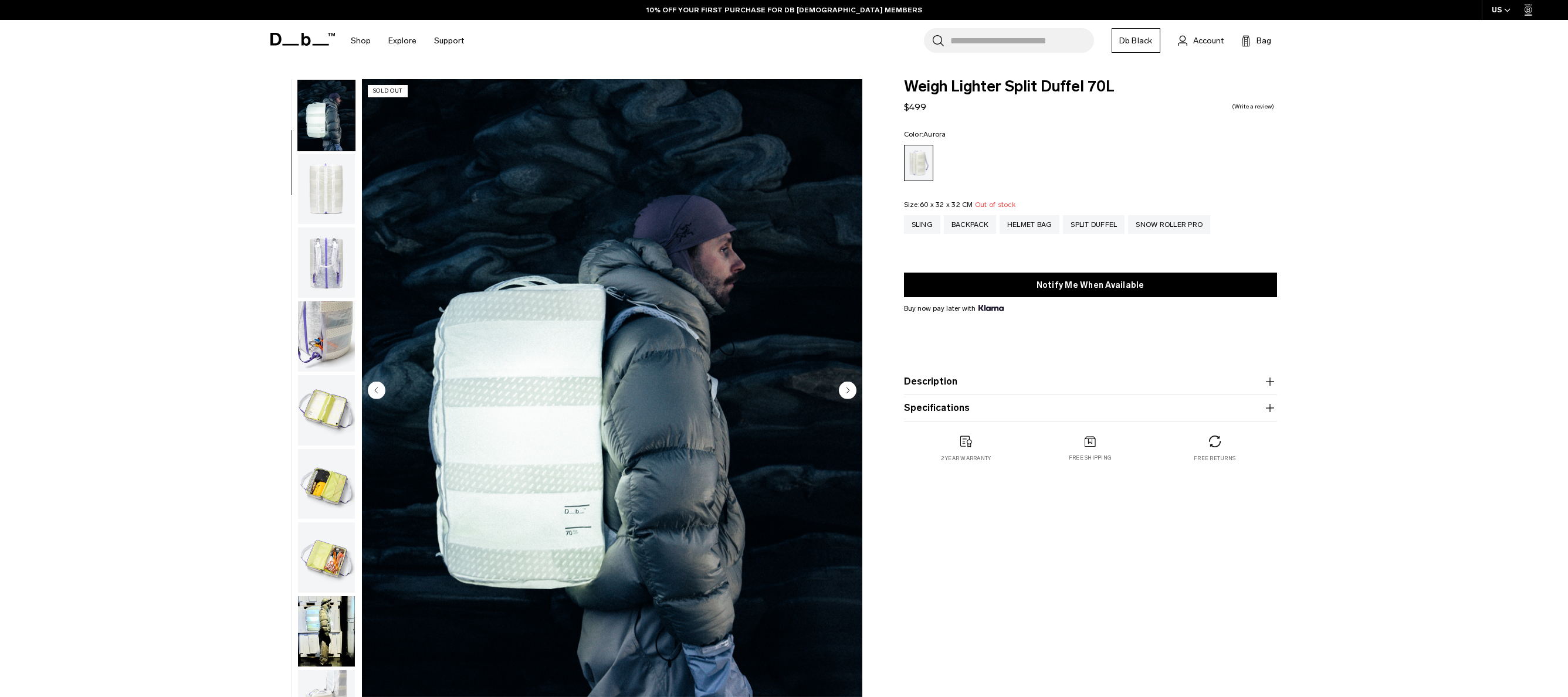
scroll to position [74, 0]
click at [313, 270] on img "button" at bounding box center [326, 262] width 57 height 71
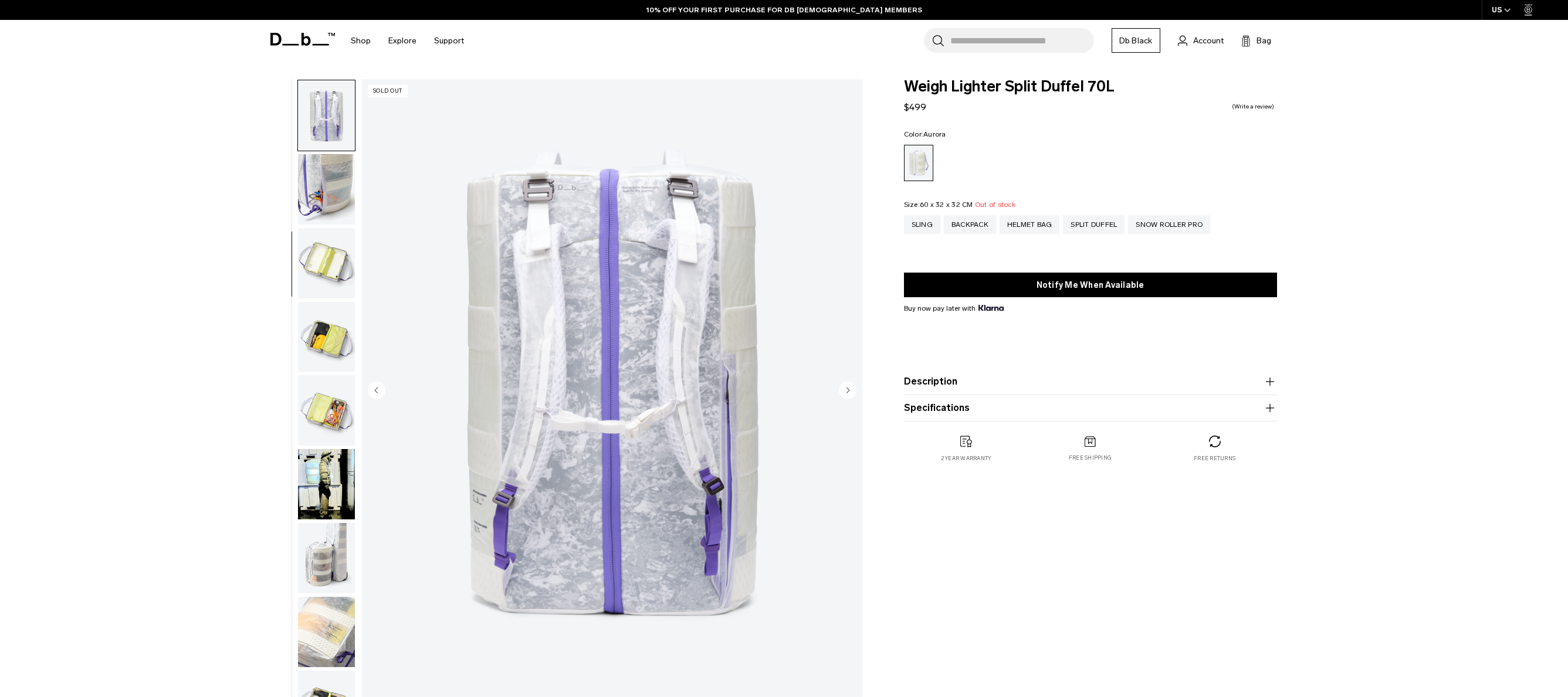
scroll to position [221, 0]
click at [330, 249] on img "button" at bounding box center [326, 263] width 57 height 71
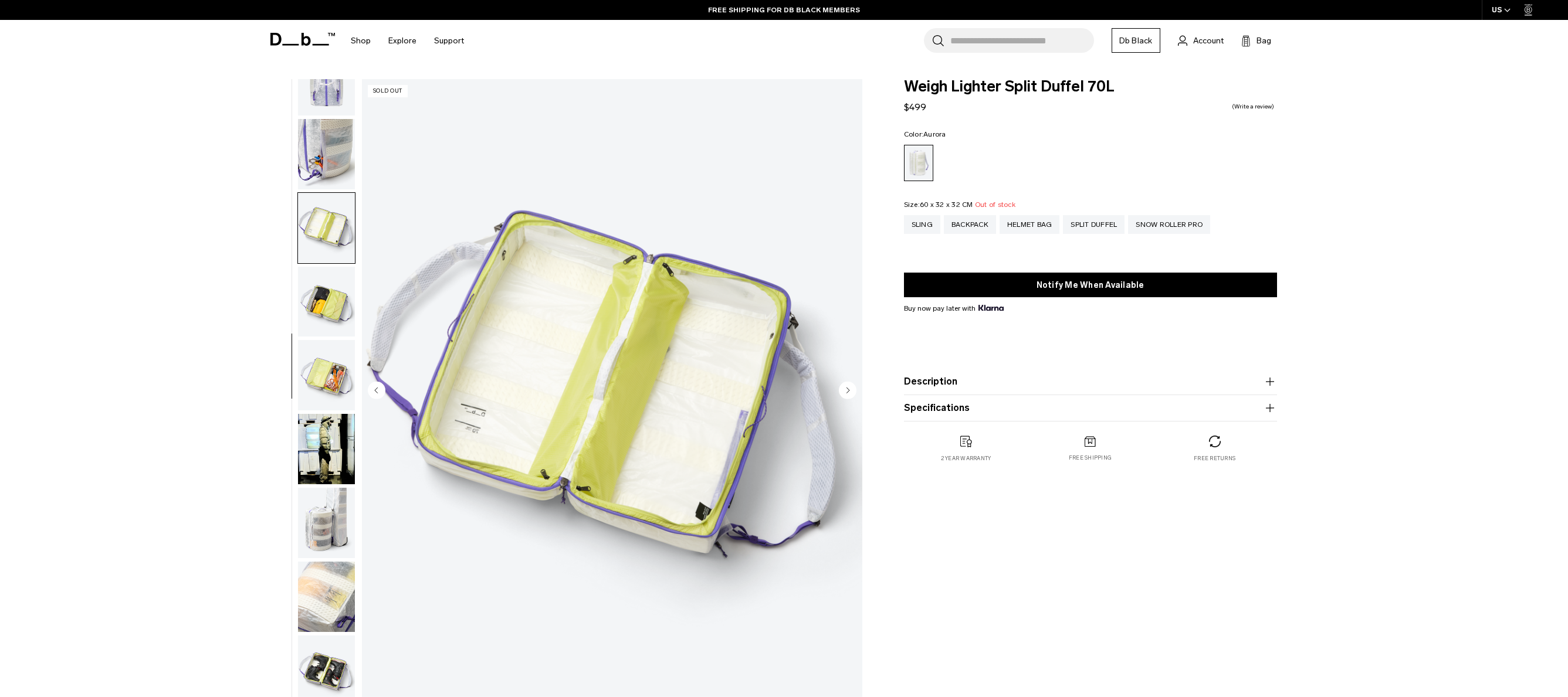
scroll to position [258, 0]
click at [326, 289] on img "button" at bounding box center [326, 300] width 57 height 71
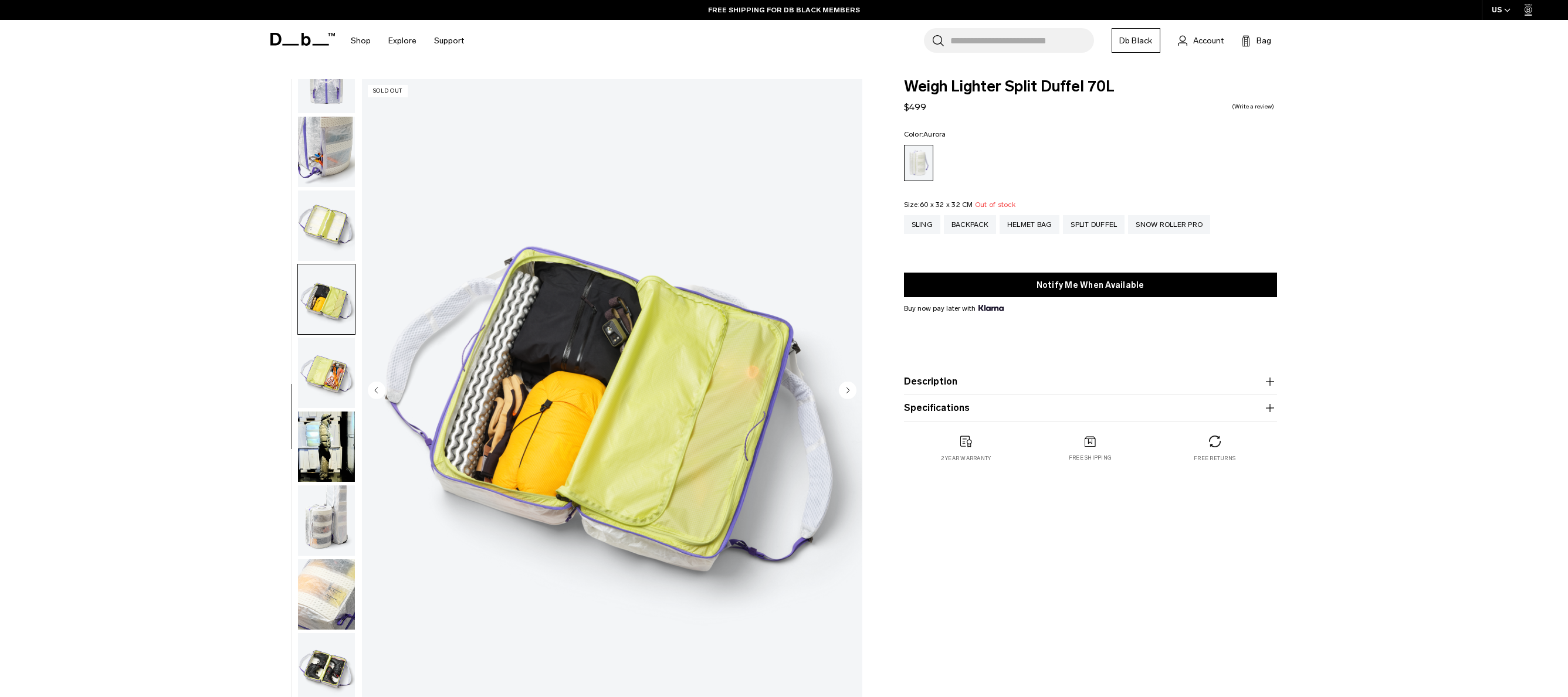
click at [335, 373] on img "button" at bounding box center [326, 373] width 57 height 71
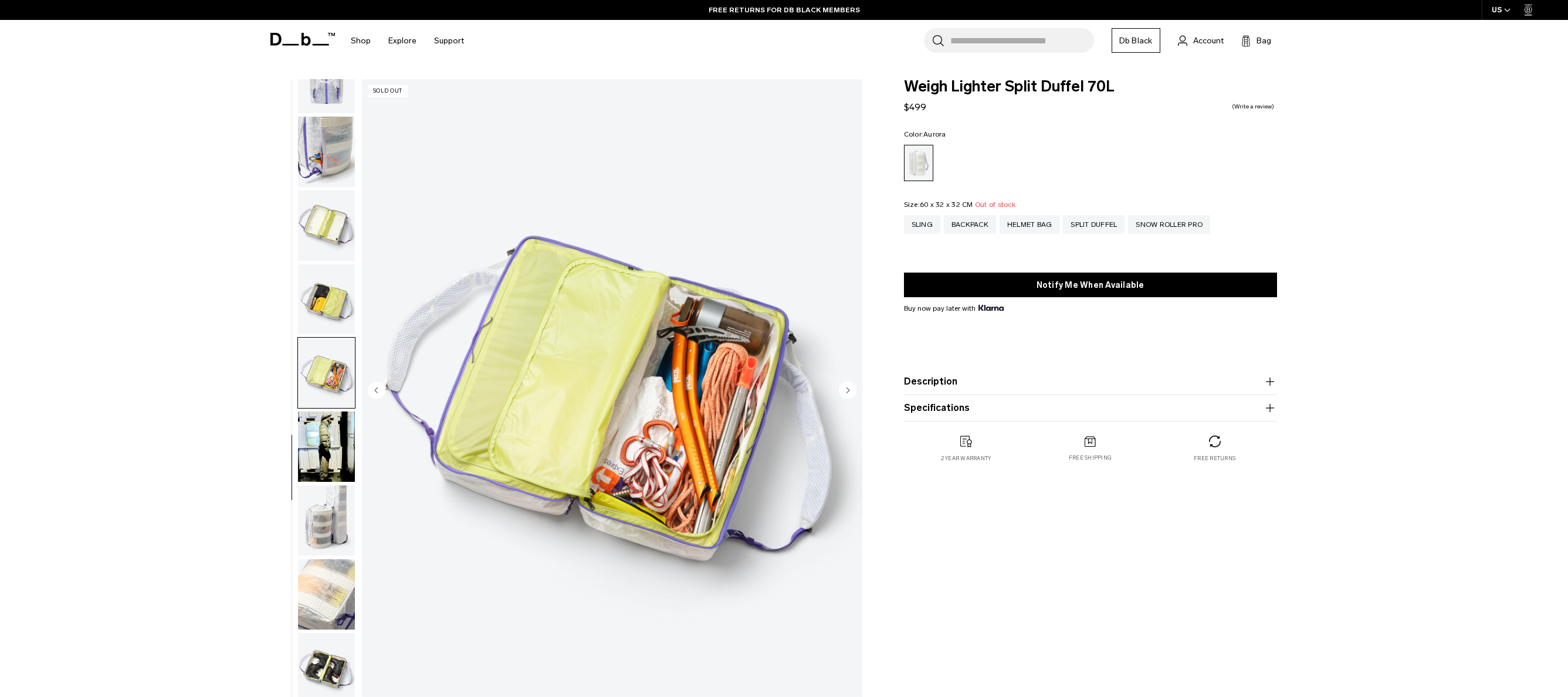
click at [326, 437] on img "button" at bounding box center [326, 447] width 57 height 71
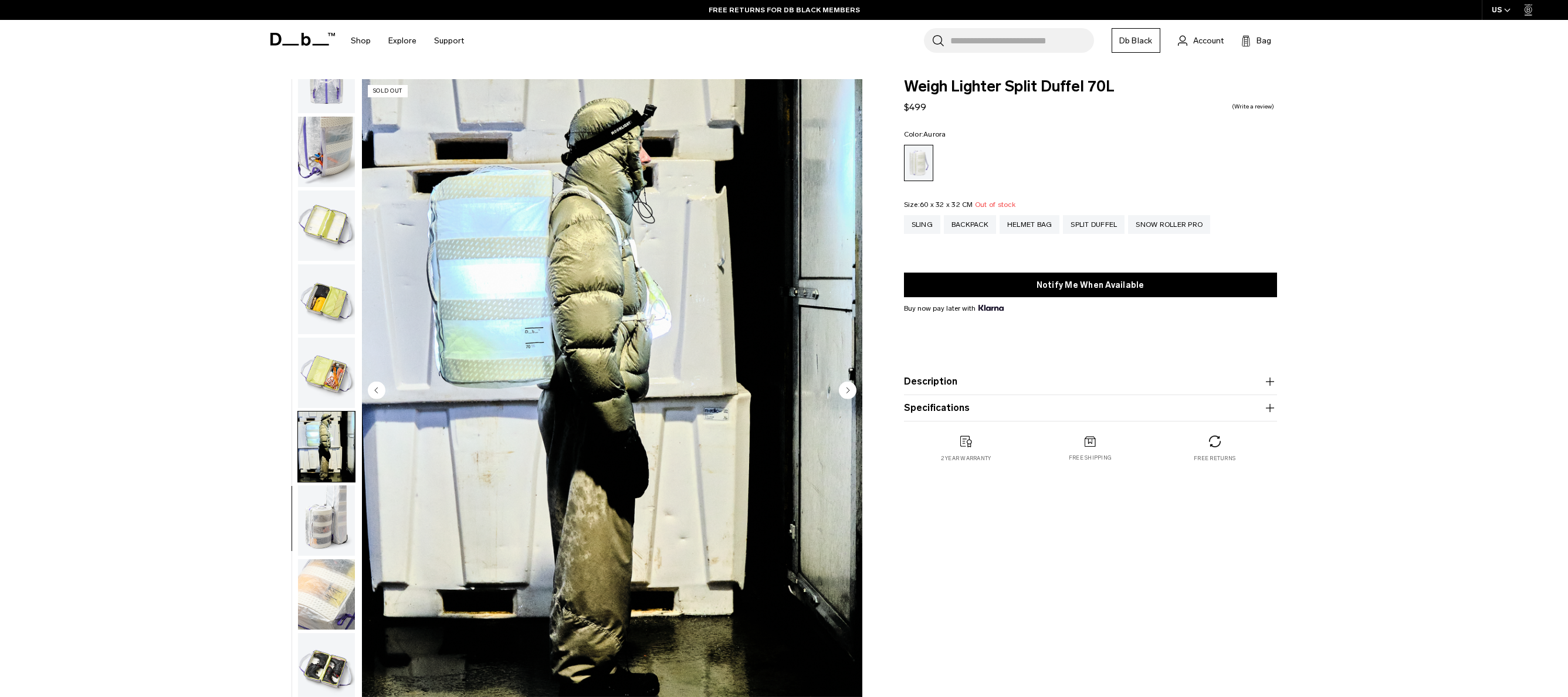
click at [329, 512] on img "button" at bounding box center [326, 521] width 57 height 71
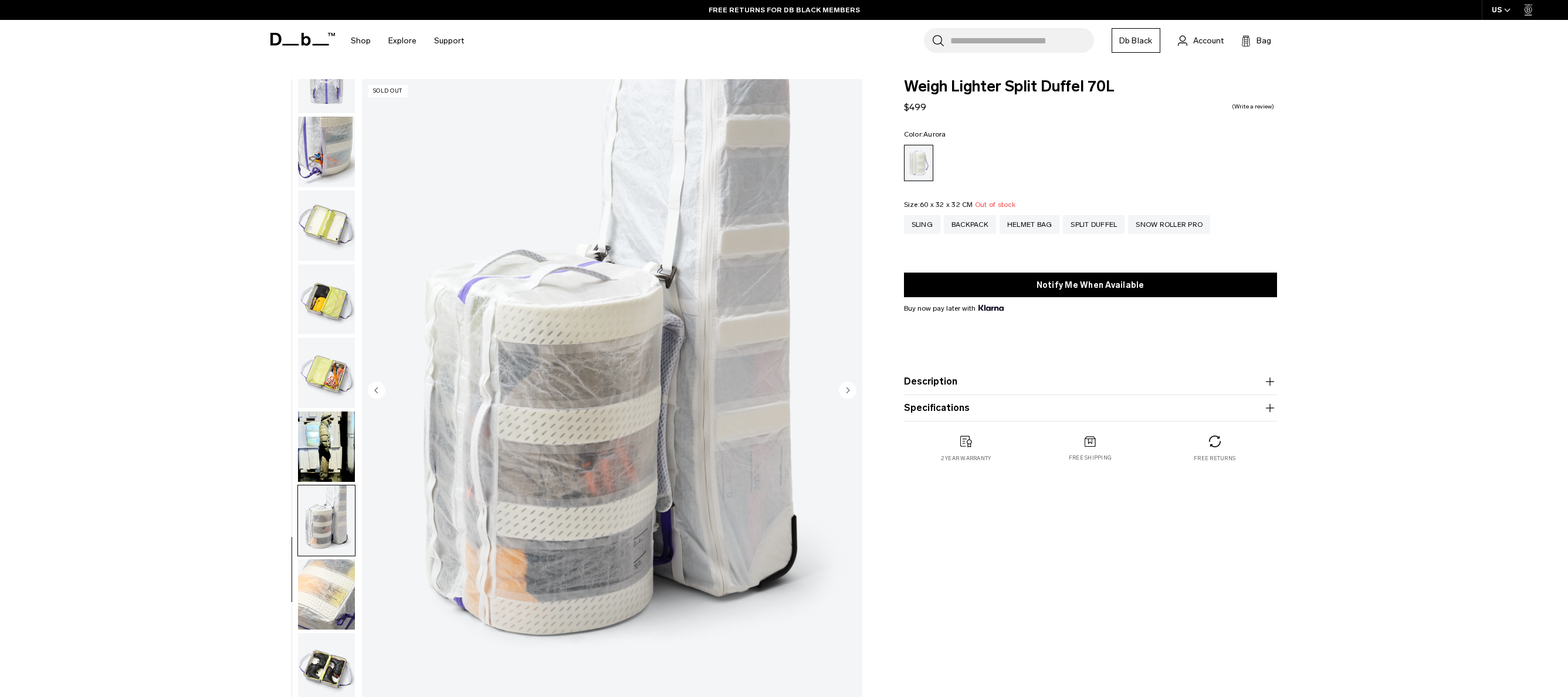
click at [341, 581] on img "button" at bounding box center [326, 595] width 57 height 71
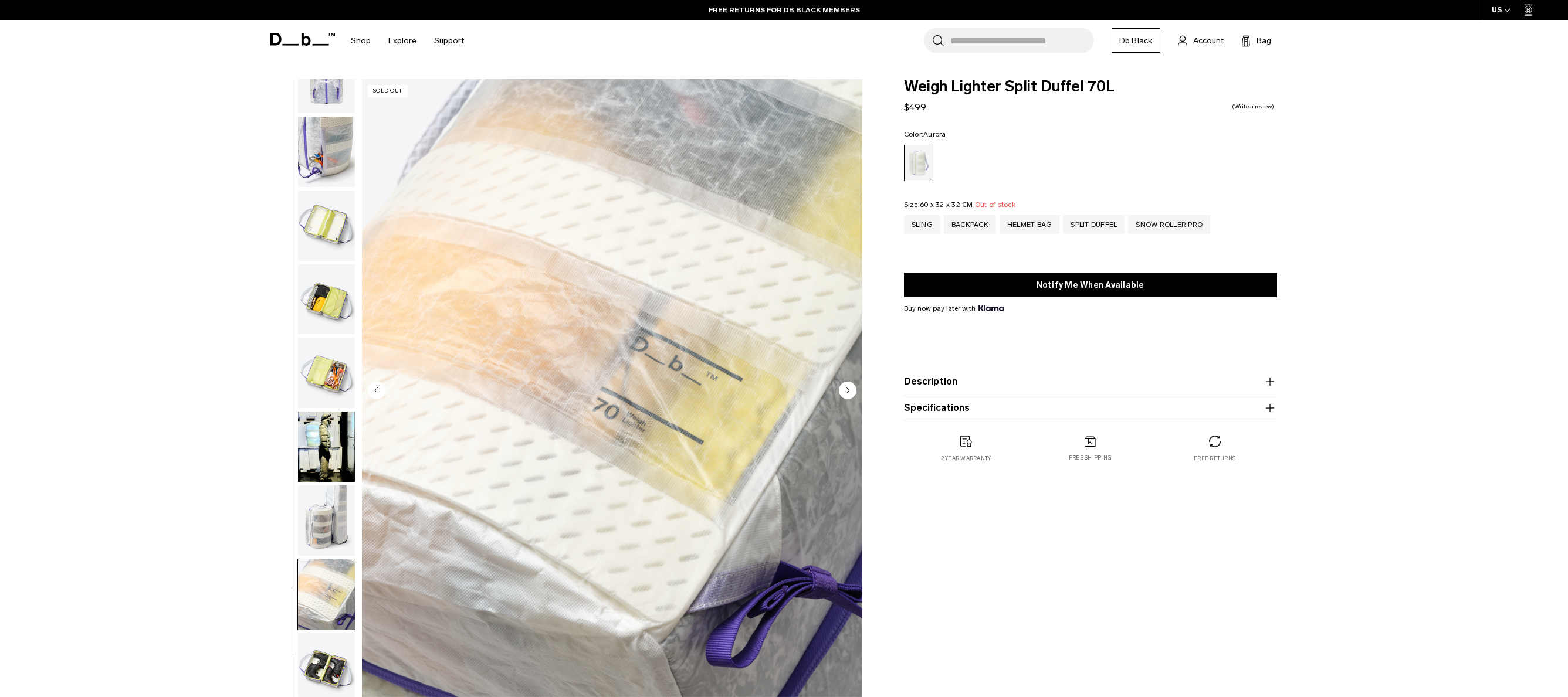
click at [339, 628] on img "button" at bounding box center [326, 595] width 57 height 71
click at [1180, 230] on div "Snow Roller Pro" at bounding box center [1169, 224] width 82 height 19
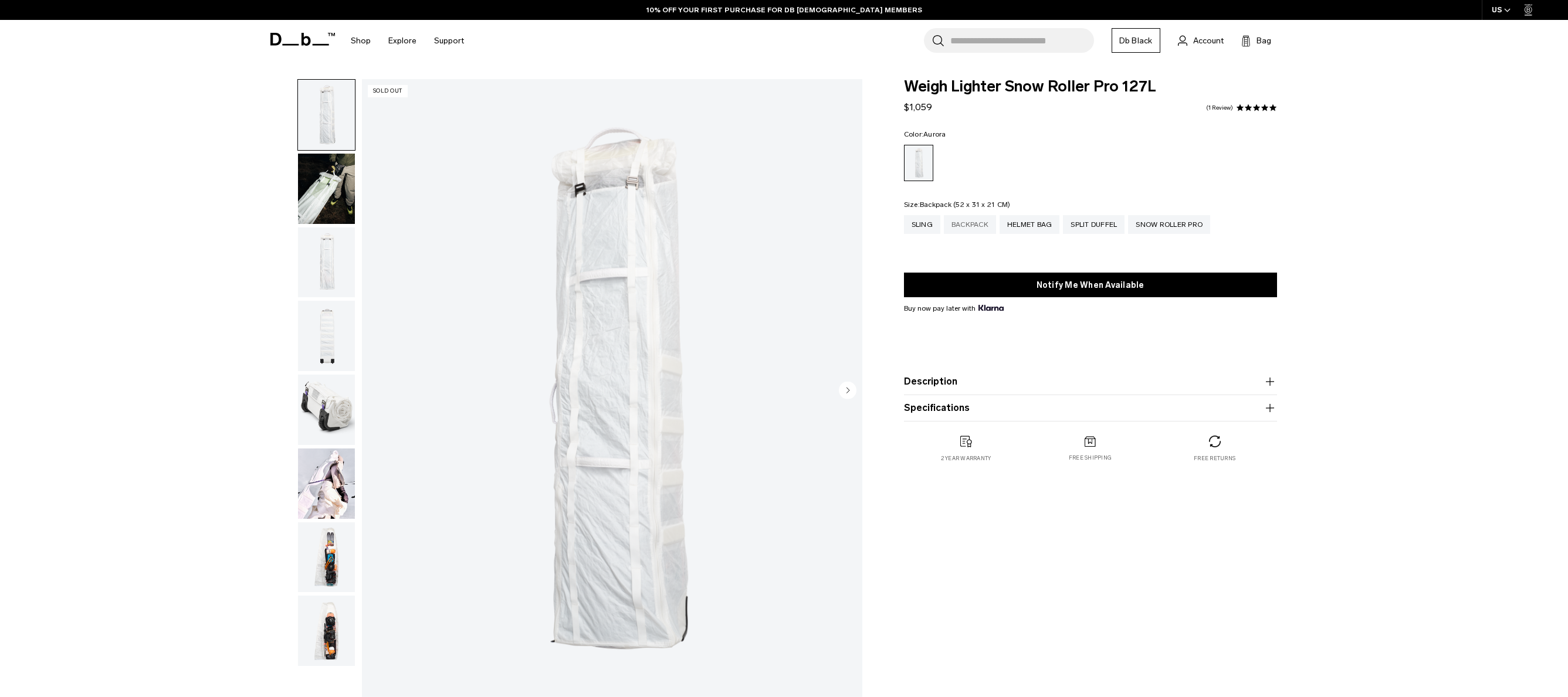
click at [972, 226] on div "Backpack" at bounding box center [970, 224] width 52 height 19
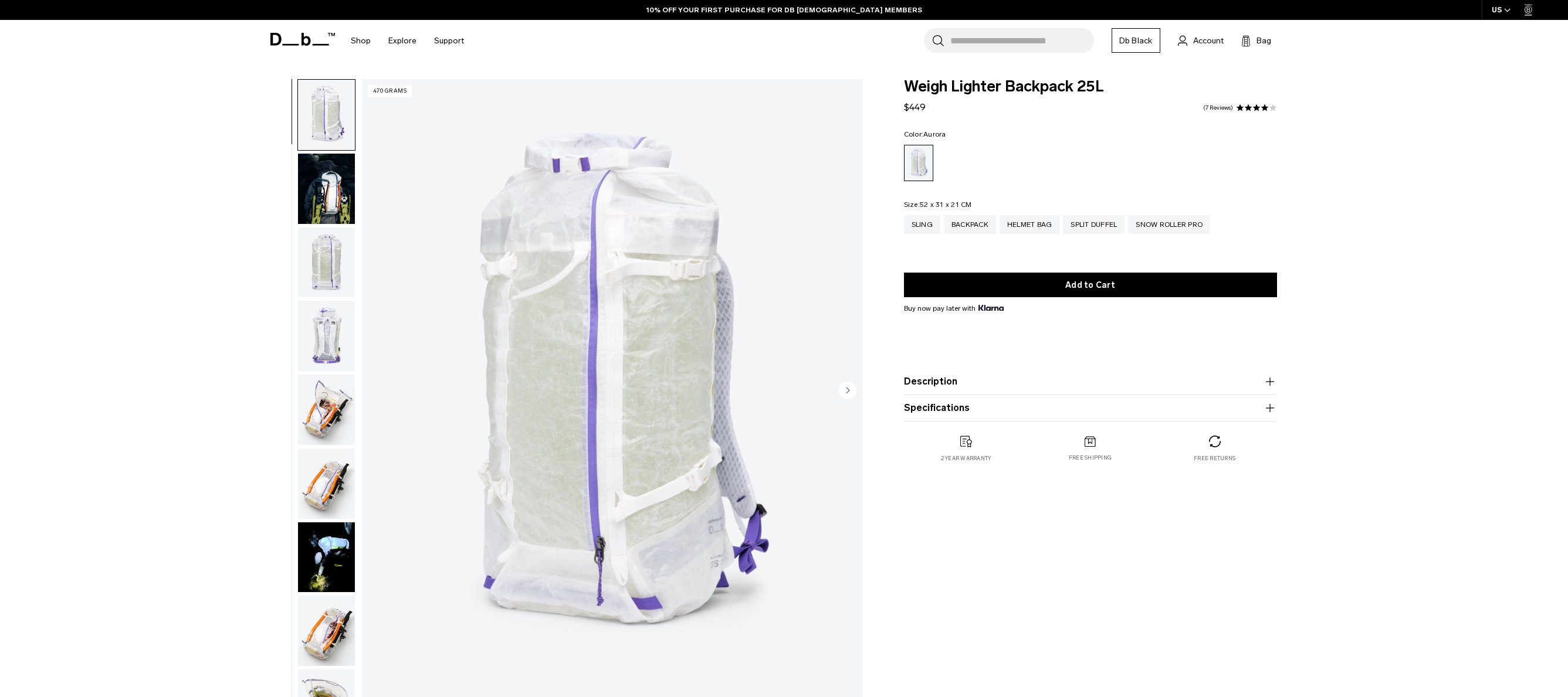
click at [1226, 106] on link "7 Reviews" at bounding box center [1218, 108] width 30 height 6
click at [841, 386] on circle "Next slide" at bounding box center [847, 390] width 18 height 18
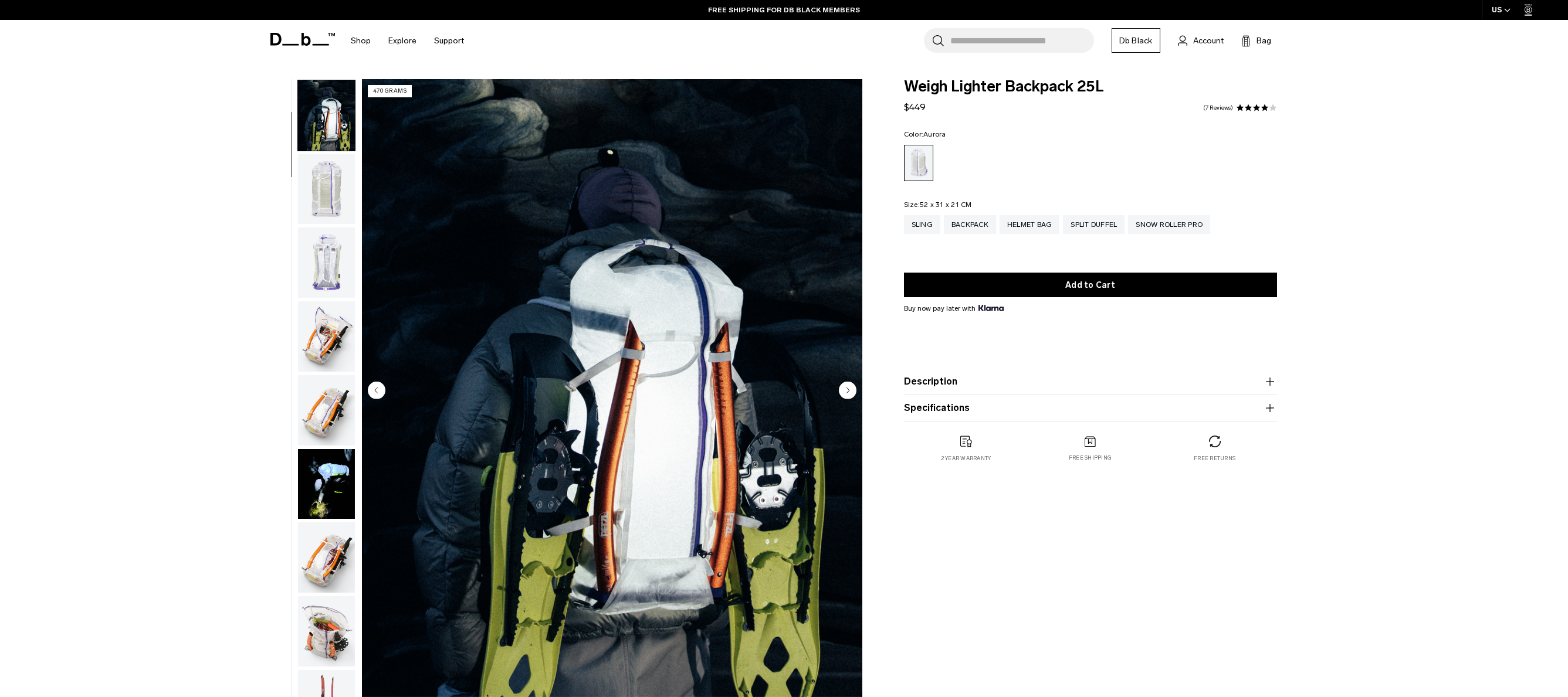
scroll to position [74, 0]
click at [840, 386] on circle "Next slide" at bounding box center [847, 390] width 18 height 18
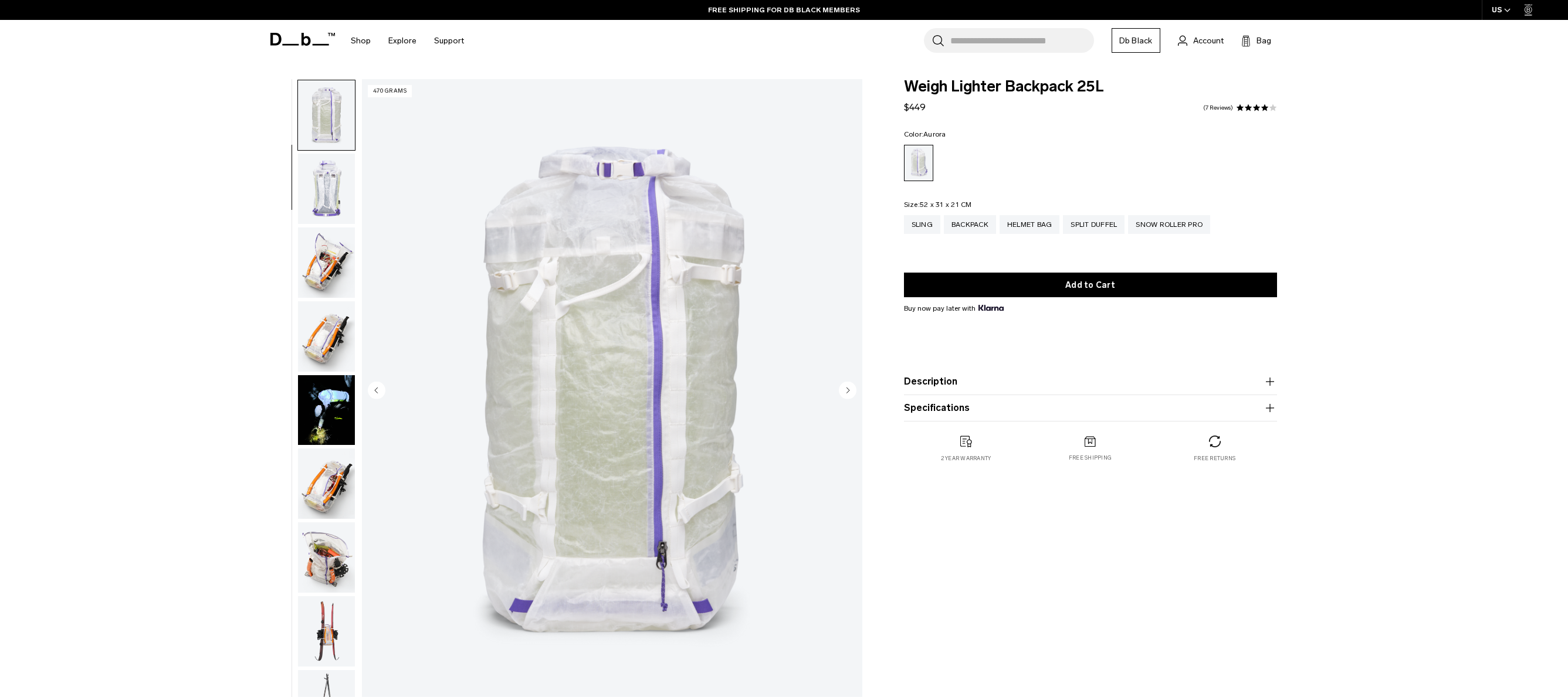
scroll to position [148, 0]
click at [840, 386] on circle "Next slide" at bounding box center [847, 390] width 18 height 18
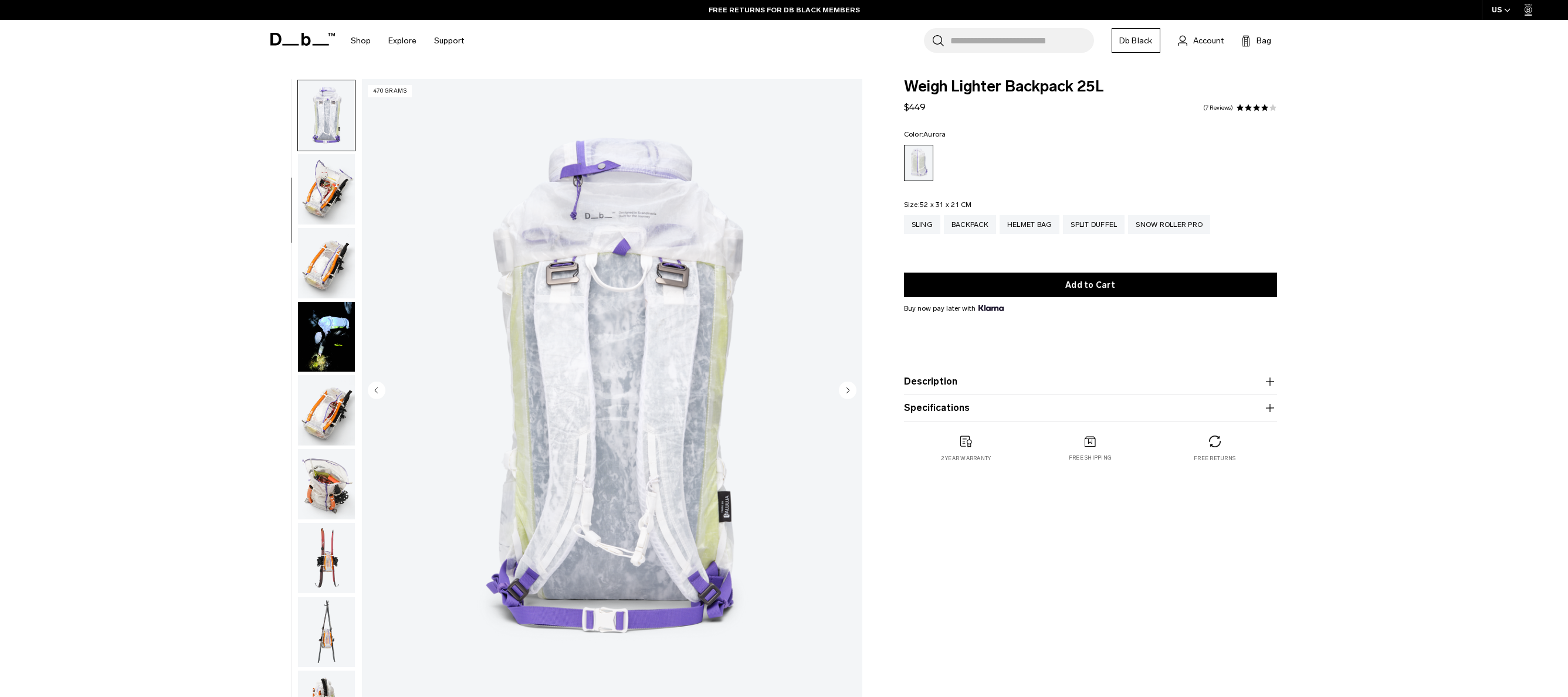
scroll to position [221, 0]
click at [843, 390] on circle "Next slide" at bounding box center [847, 390] width 18 height 18
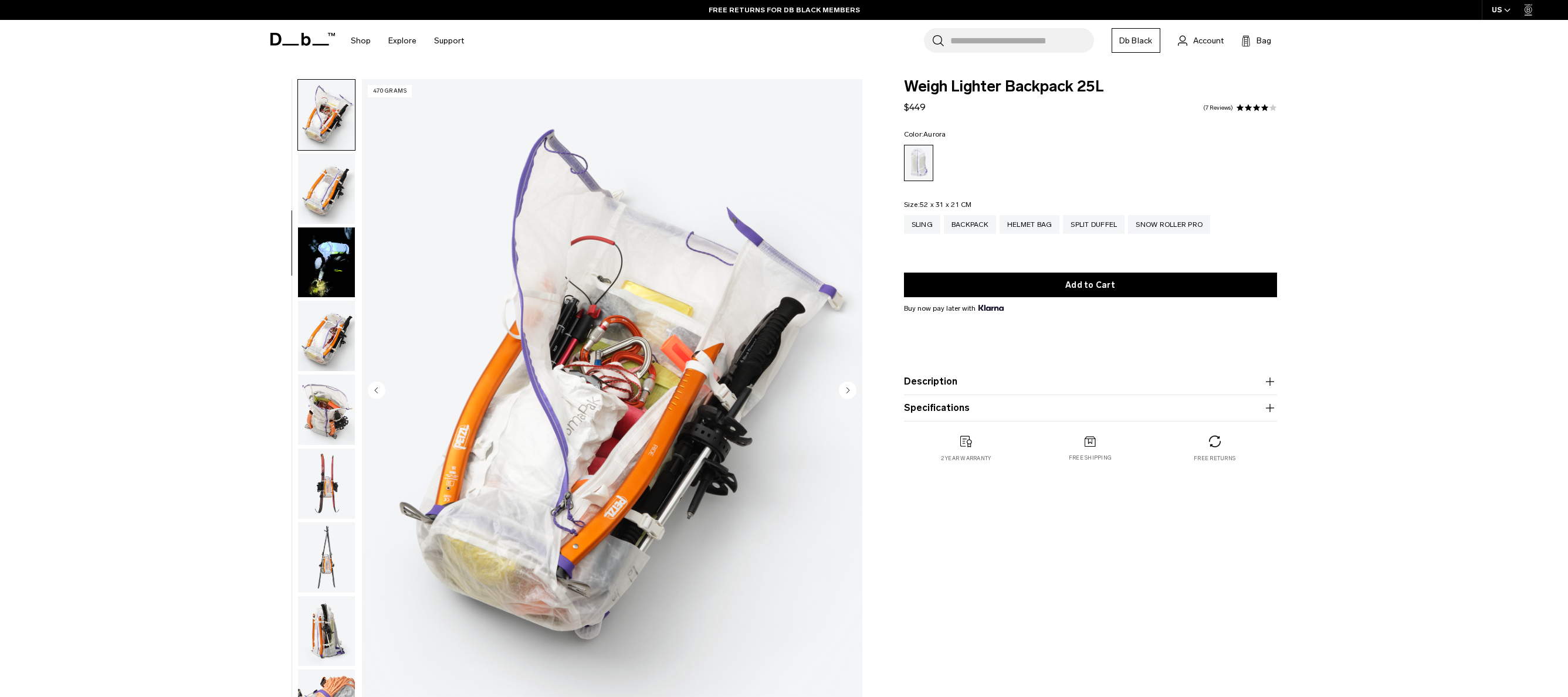
click at [843, 390] on circle "Next slide" at bounding box center [847, 390] width 18 height 18
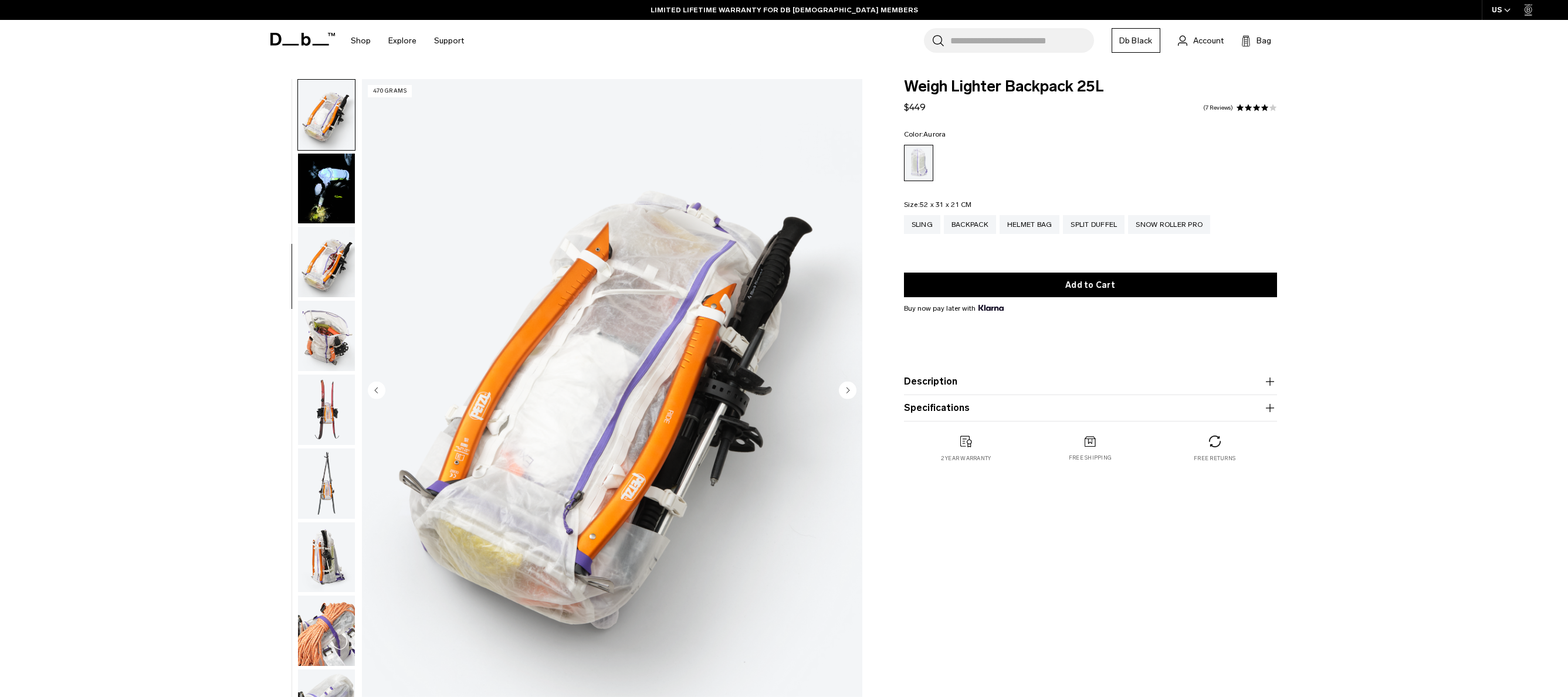
click at [843, 390] on circle "Next slide" at bounding box center [847, 390] width 18 height 18
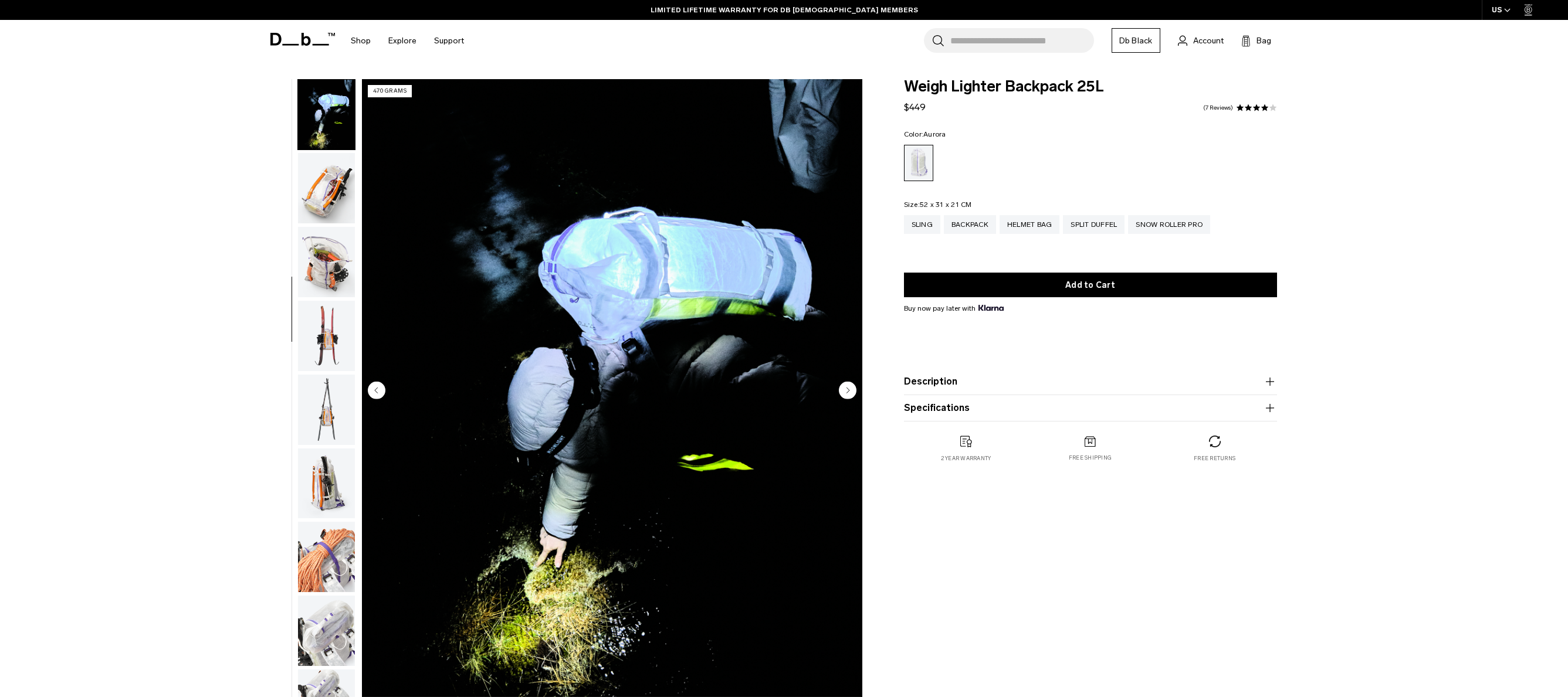
click at [843, 390] on circle "Next slide" at bounding box center [847, 390] width 18 height 18
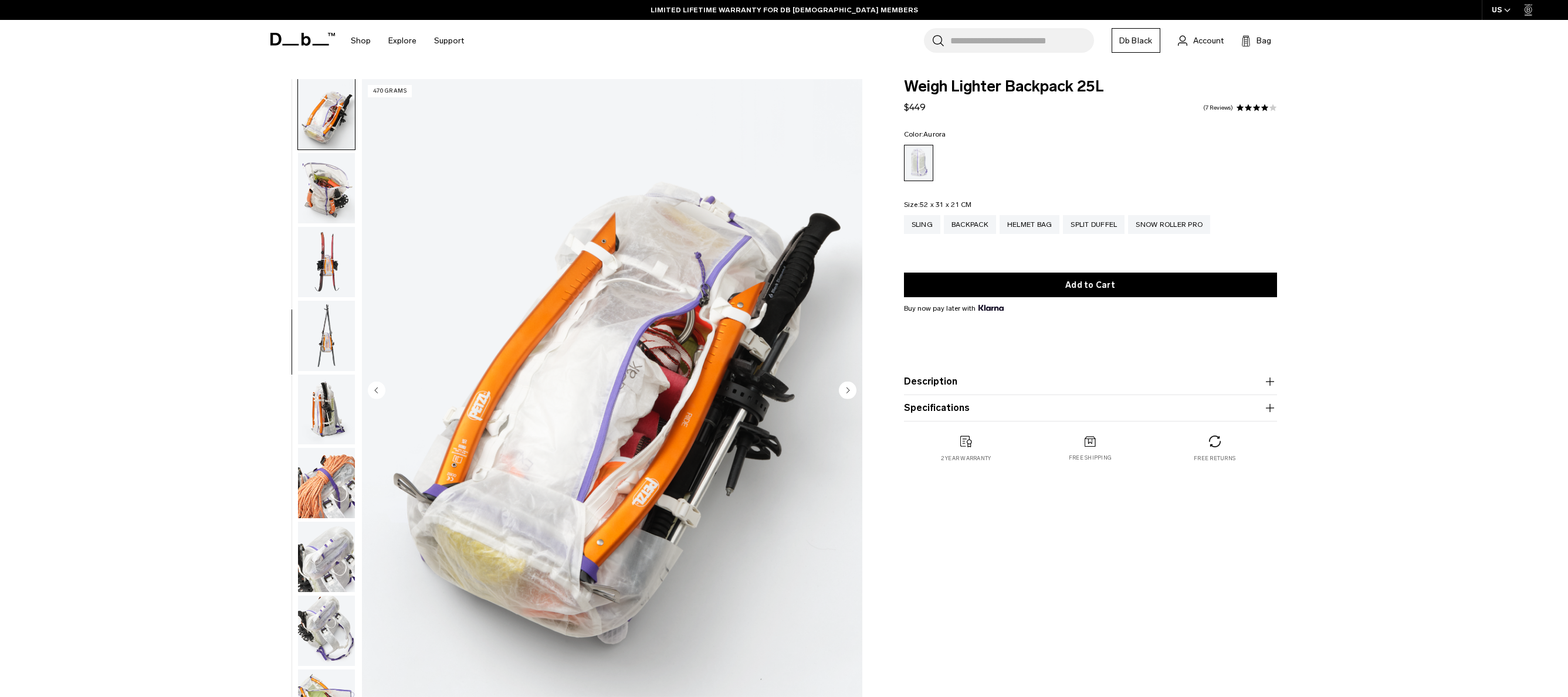
click at [843, 390] on circle "Next slide" at bounding box center [847, 390] width 18 height 18
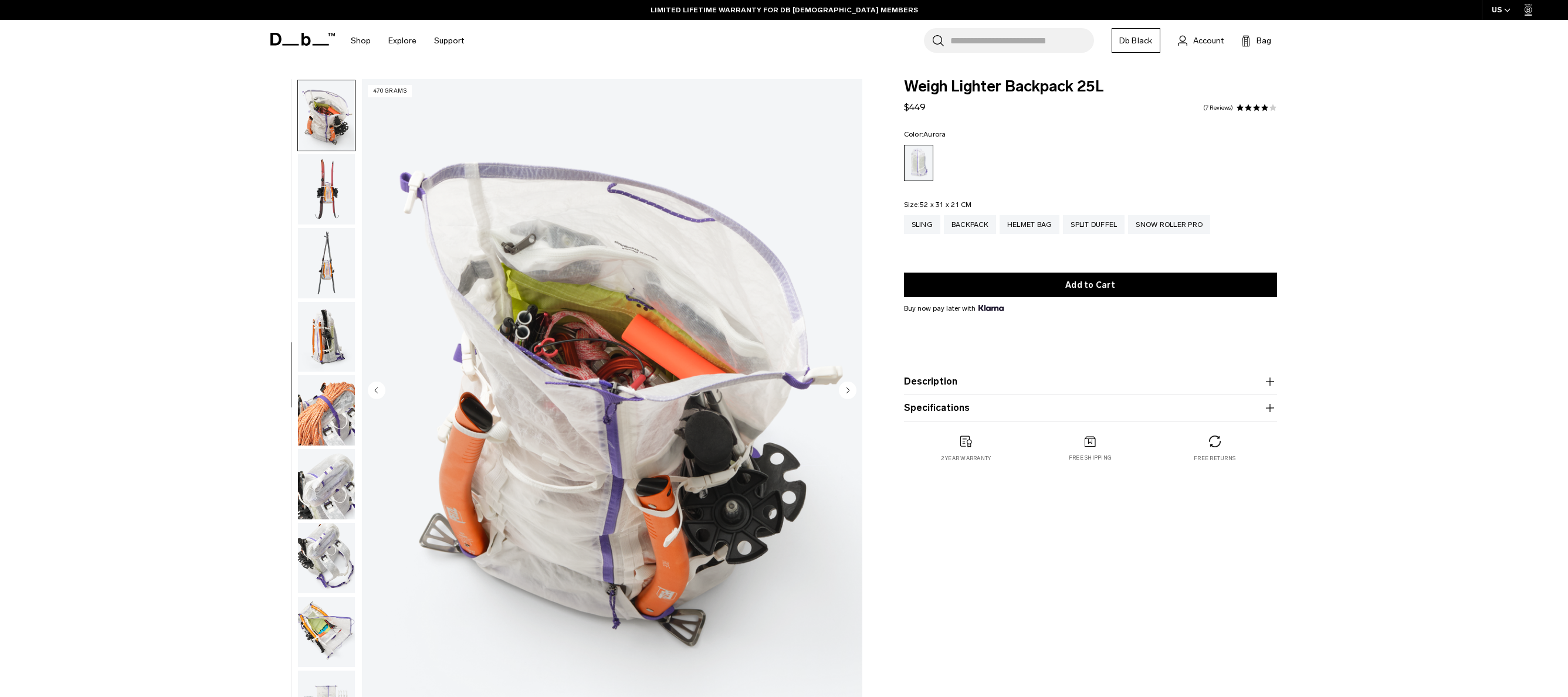
scroll to position [590, 0]
click at [843, 390] on circle "Next slide" at bounding box center [847, 390] width 18 height 18
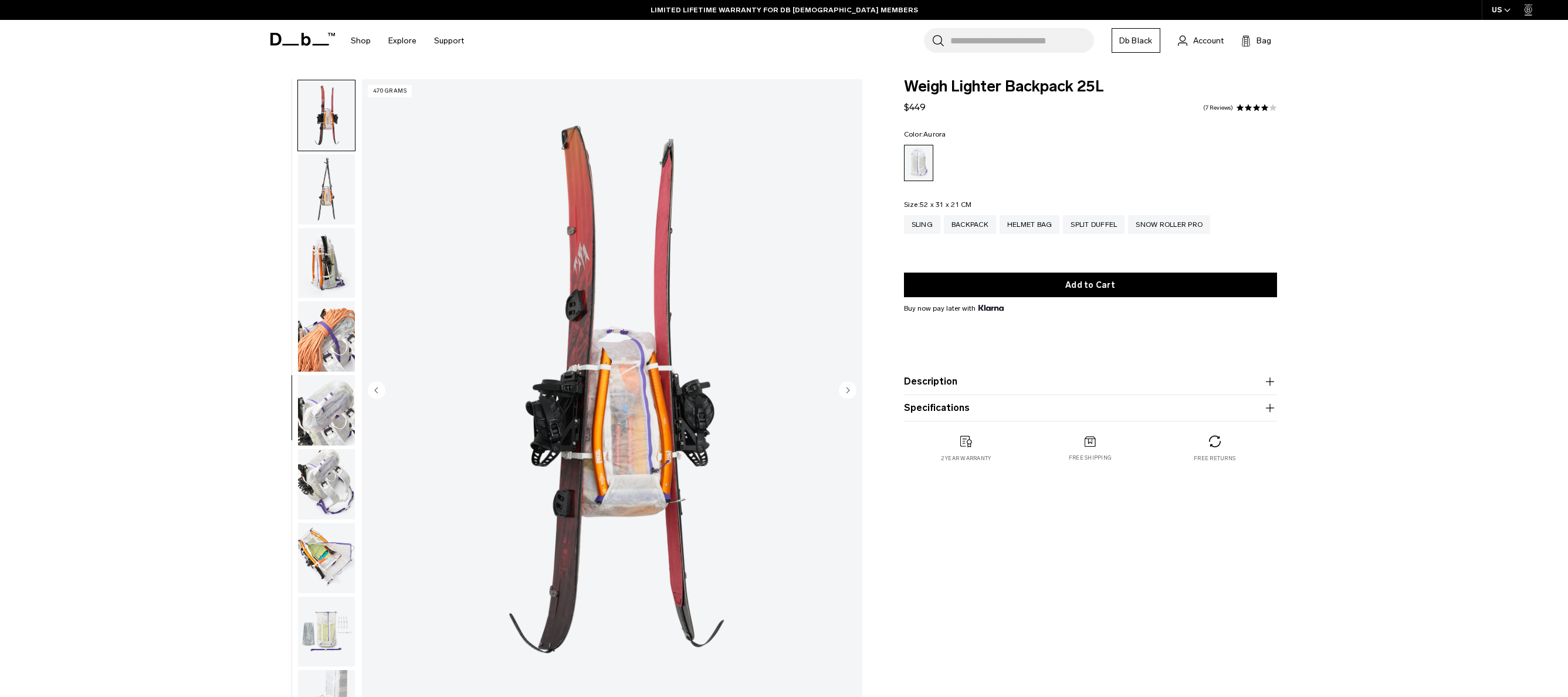
scroll to position [664, 0]
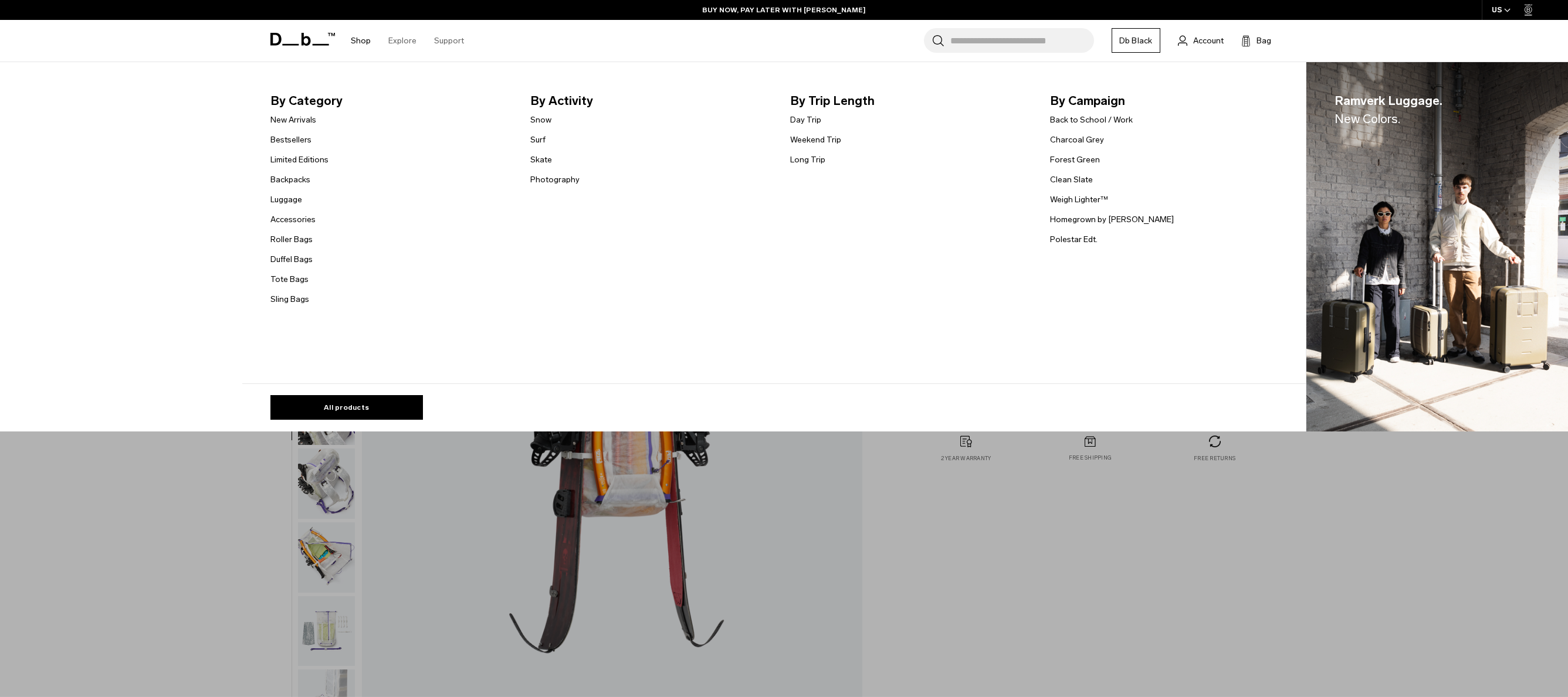
click at [368, 40] on link "Shop" at bounding box center [361, 41] width 20 height 41
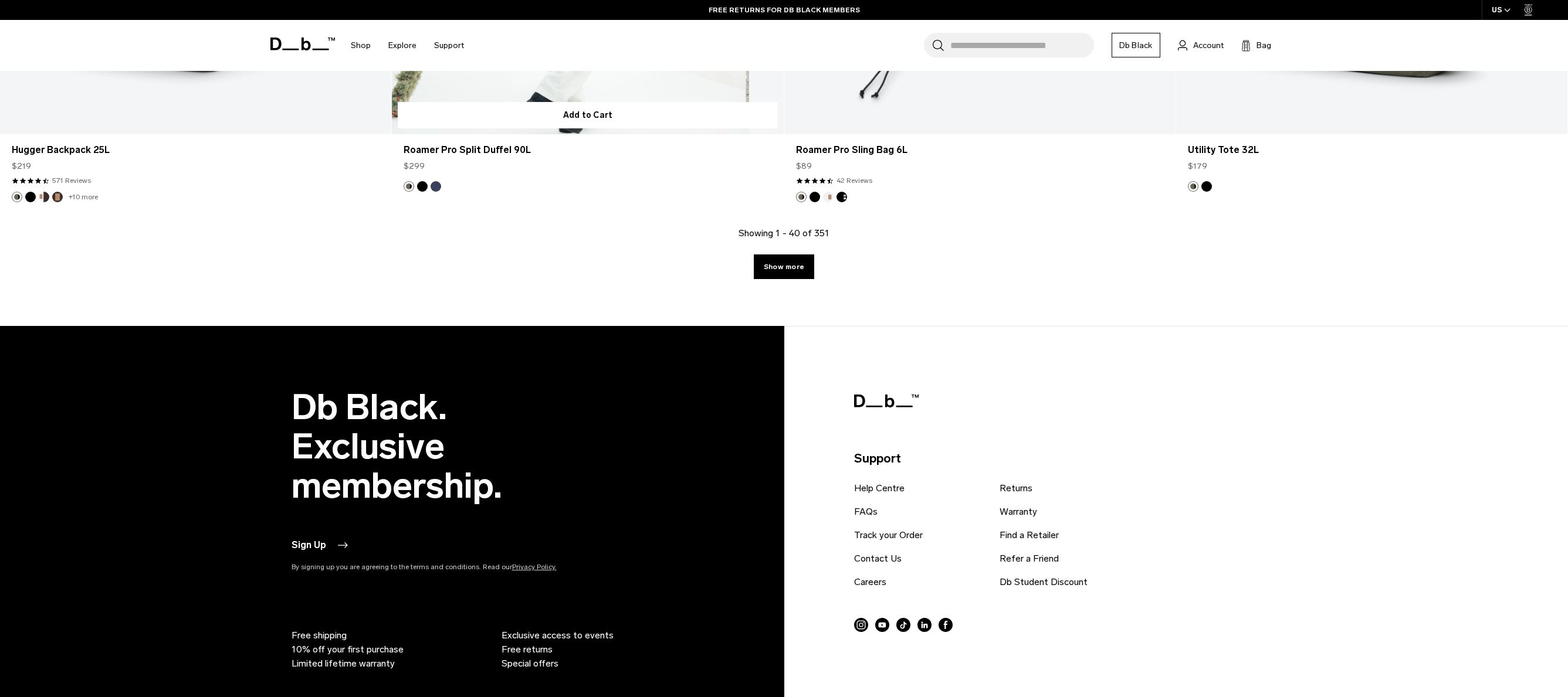
scroll to position [6064, 0]
